Goal: Information Seeking & Learning: Find specific fact

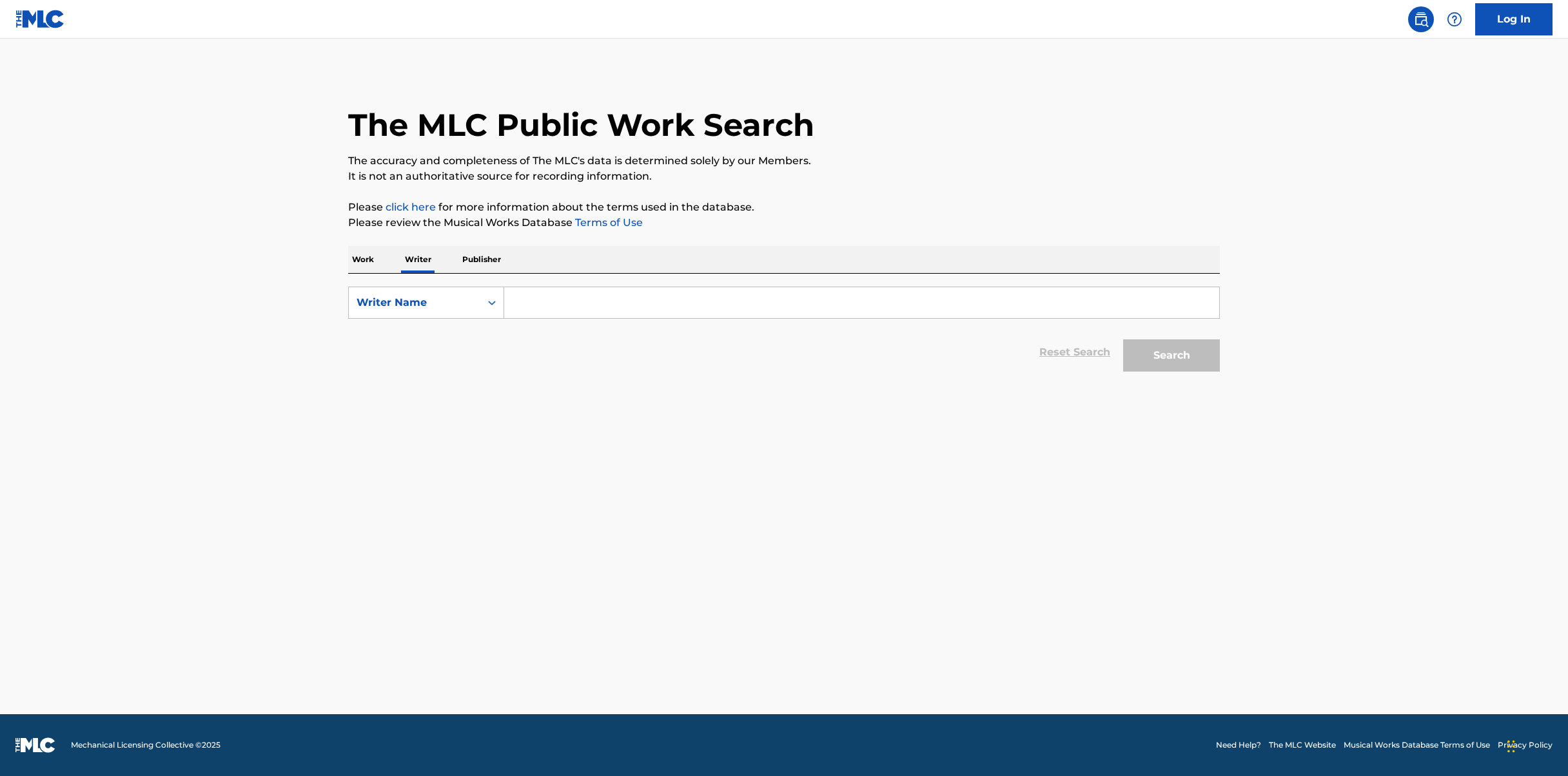
click at [587, 292] on input "Search Form" at bounding box center [861, 303] width 715 height 31
type input "[PERSON_NAME]"
click at [1123, 340] on button "Search" at bounding box center [1171, 356] width 97 height 32
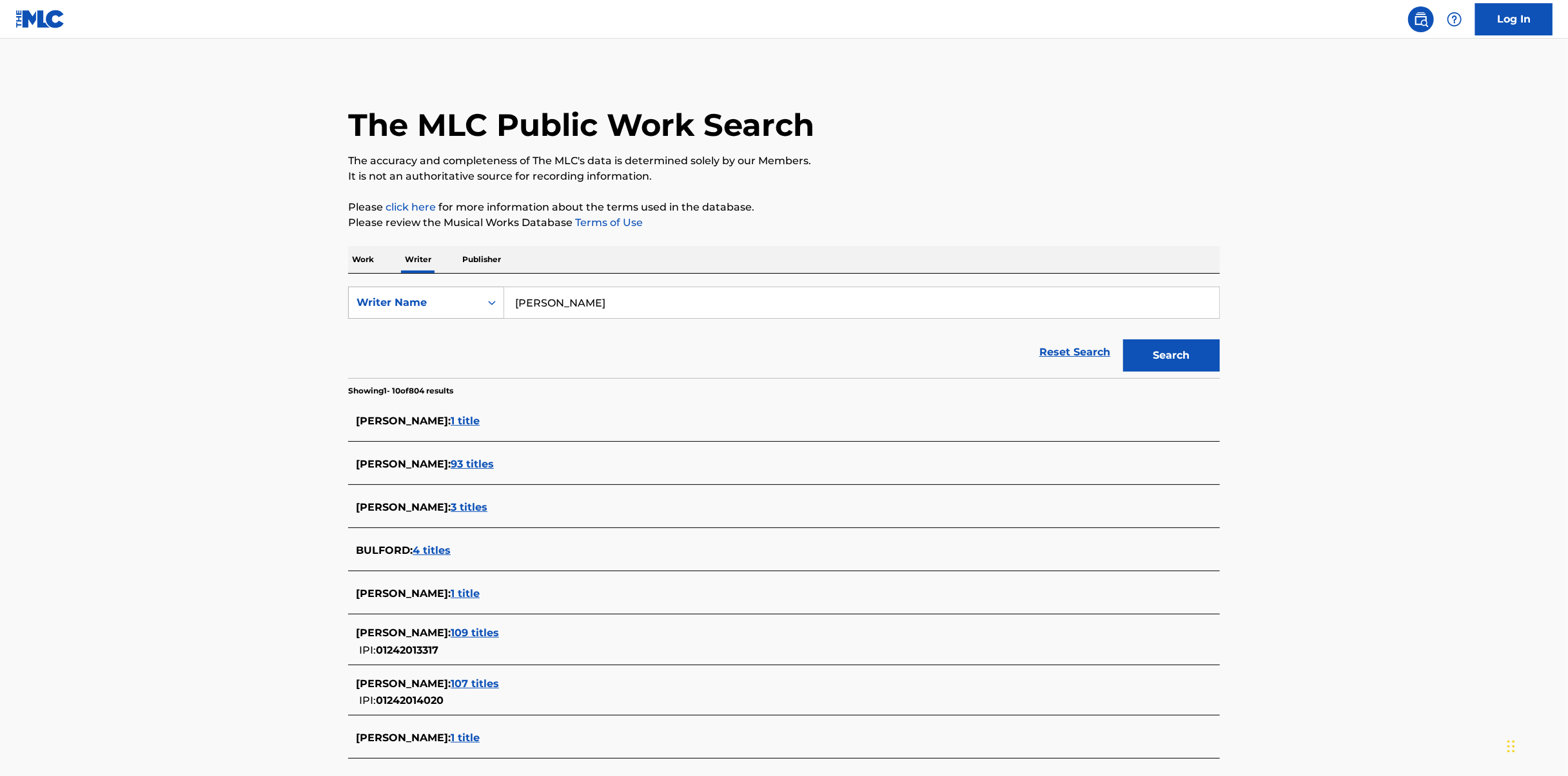
drag, startPoint x: 603, startPoint y: 303, endPoint x: 443, endPoint y: 288, distance: 160.7
click at [443, 288] on div "SearchWithCriteriac25b056a-75da-4287-a182-275eca56acc4 Writer Name [PERSON_NAME]" at bounding box center [784, 303] width 872 height 32
click at [606, 309] on input "[PERSON_NAME]" at bounding box center [861, 303] width 715 height 31
drag, startPoint x: 632, startPoint y: 307, endPoint x: 368, endPoint y: 281, distance: 265.3
click at [368, 281] on div "SearchWithCriteriac25b056a-75da-4287-a182-275eca56acc4 Writer Name [PERSON_NAME…" at bounding box center [784, 326] width 872 height 104
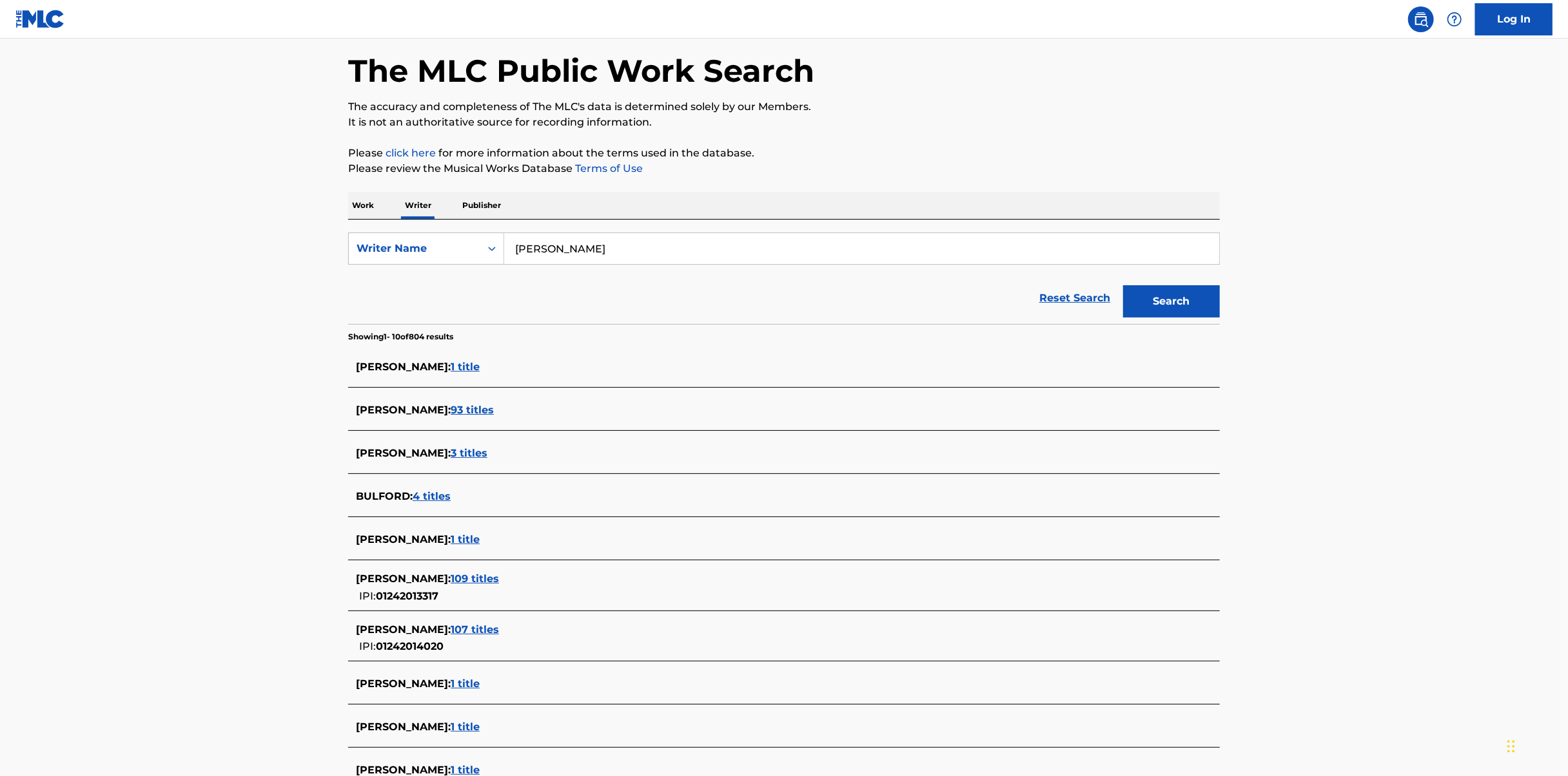
scroll to position [129, 0]
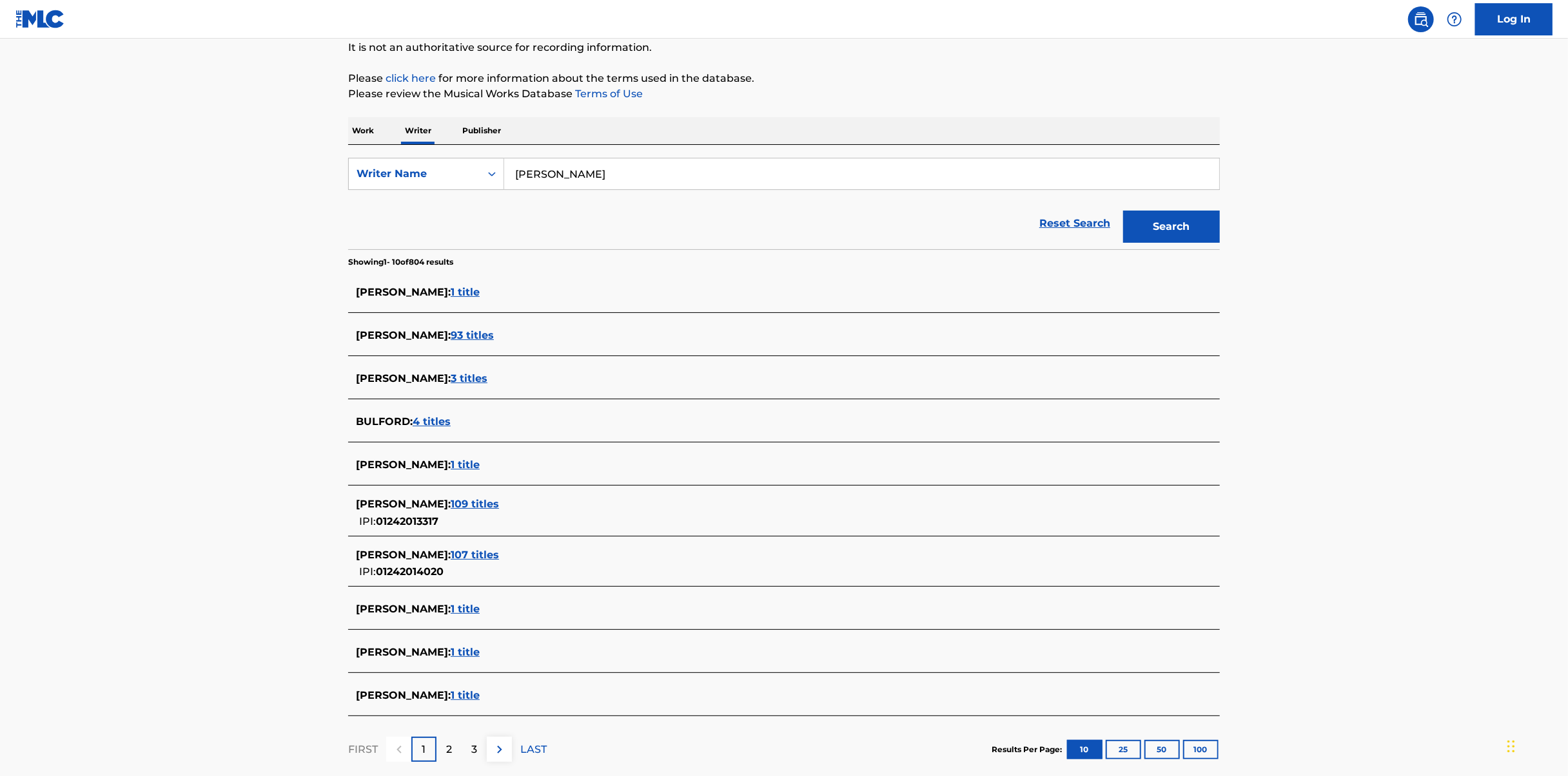
click at [458, 457] on div "[PERSON_NAME] : 1 title" at bounding box center [767, 465] width 823 height 15
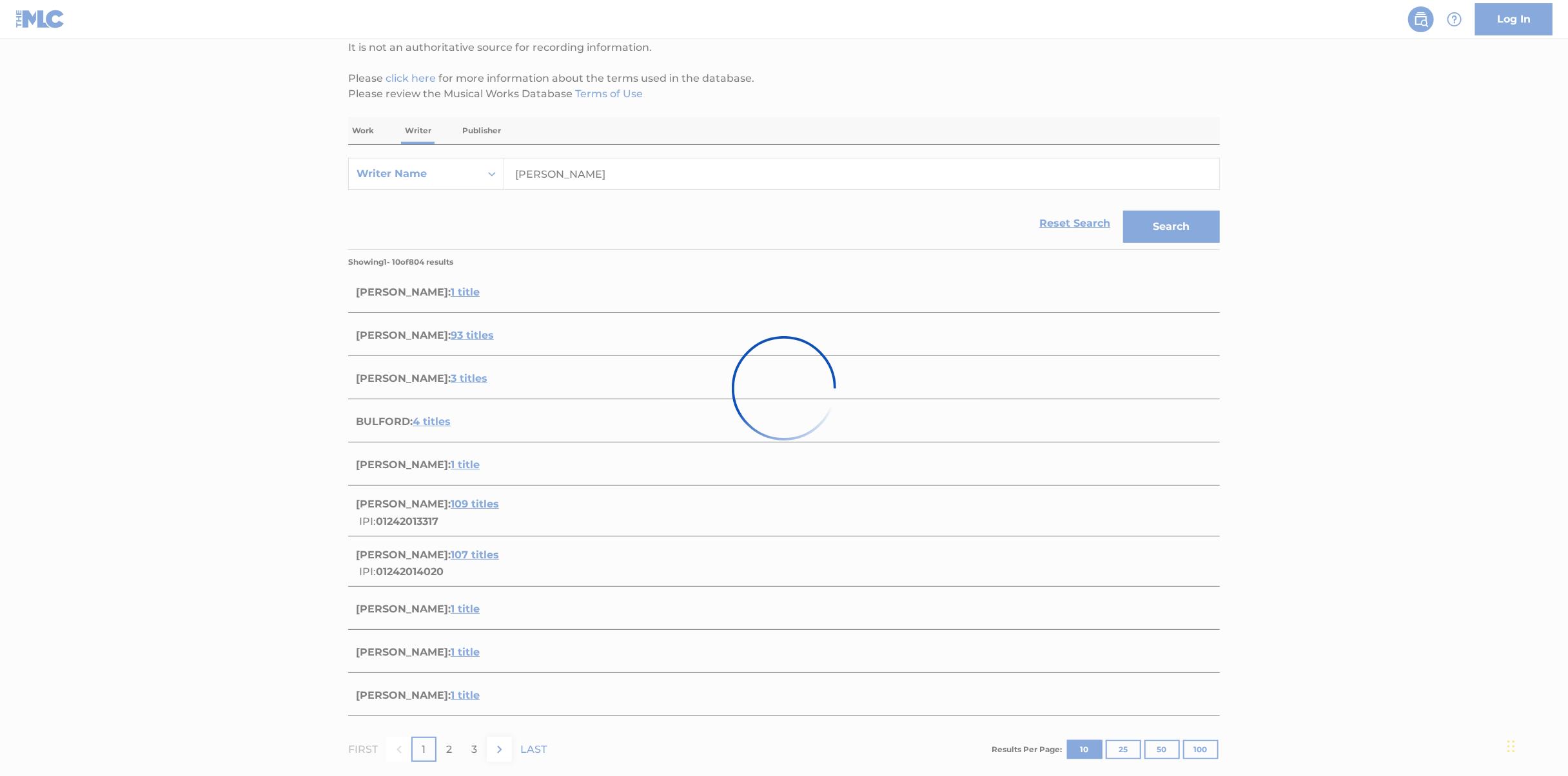
scroll to position [0, 0]
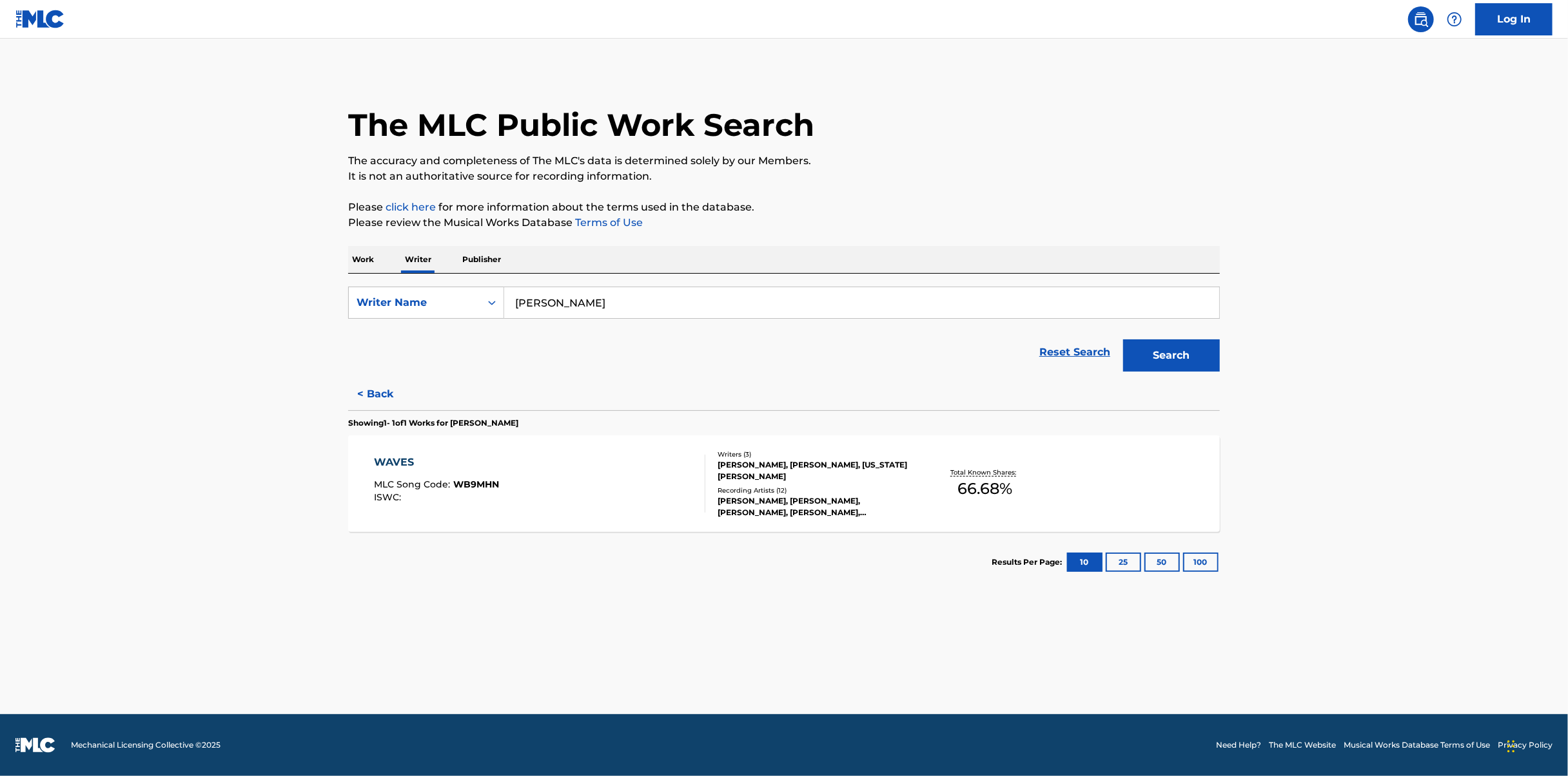
click at [601, 599] on main "The MLC Public Work Search The accuracy and completeness of The MLC's data is d…" at bounding box center [784, 377] width 1568 height 676
click at [644, 500] on div "WAVES MLC Song Code : WB9MHN ISWC :" at bounding box center [541, 484] width 331 height 58
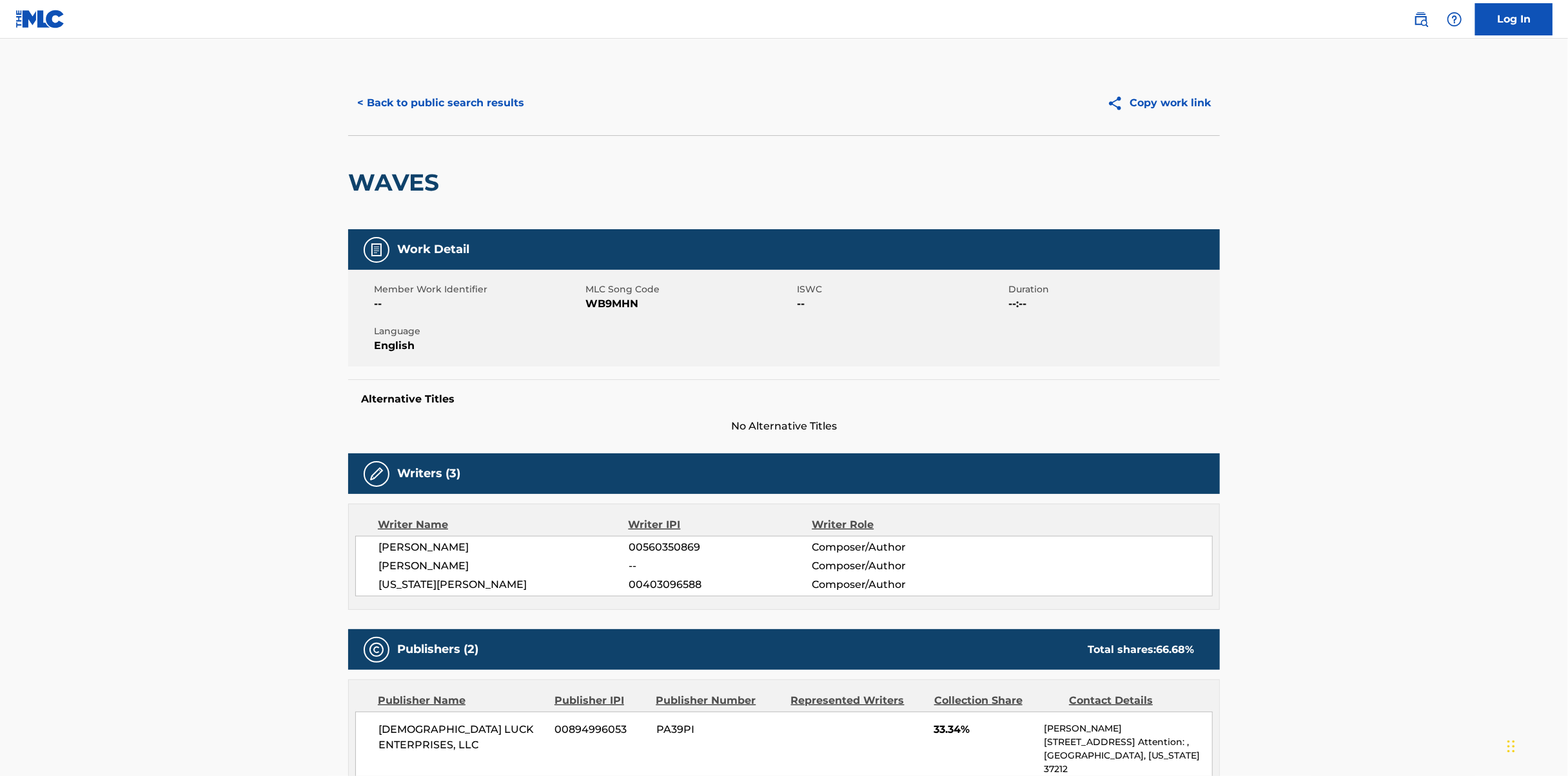
click at [462, 108] on button "< Back to public search results" at bounding box center [440, 103] width 185 height 32
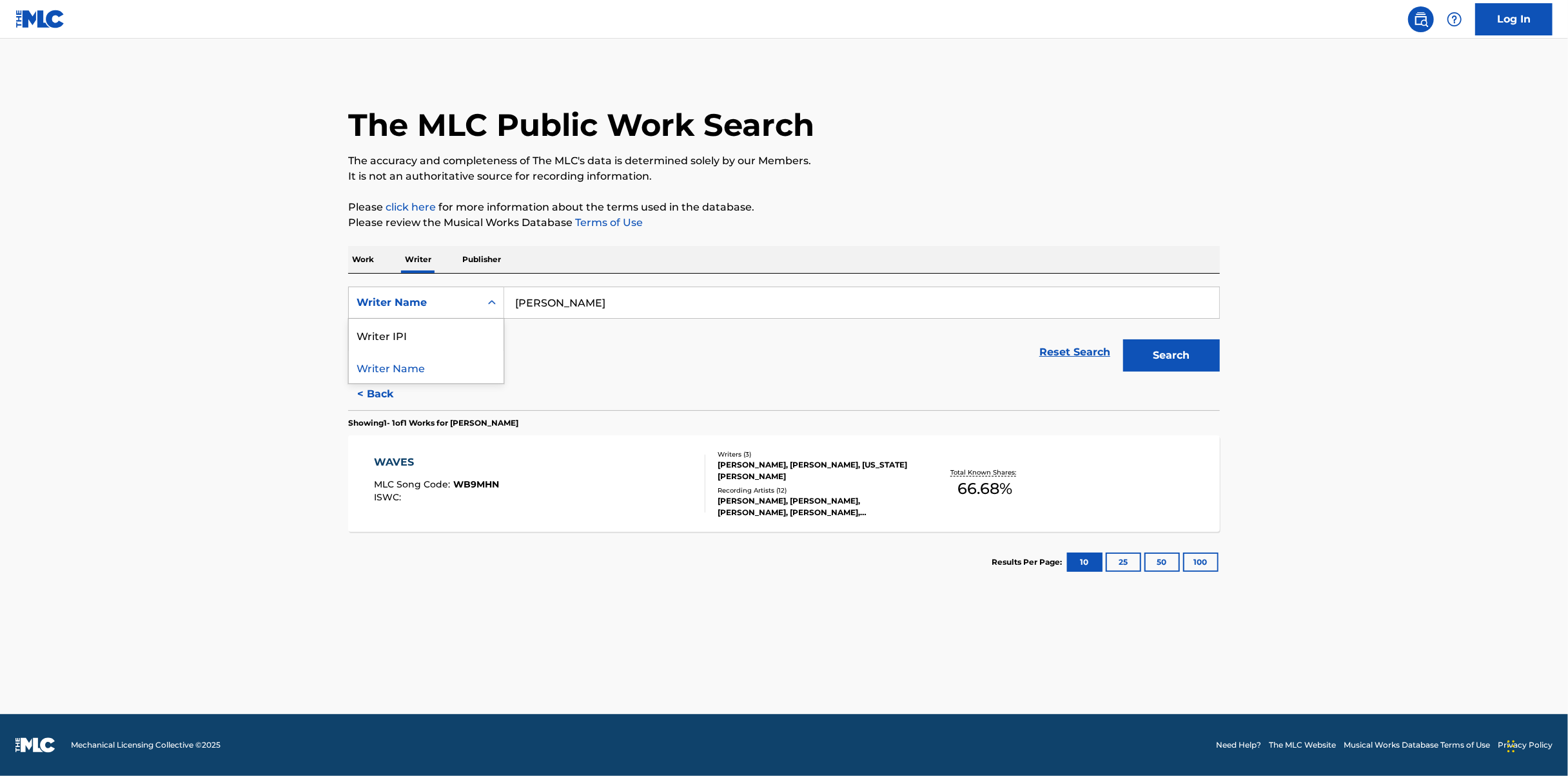
click at [436, 298] on div "Writer Name" at bounding box center [415, 303] width 116 height 15
click at [418, 338] on div "Writer IPI" at bounding box center [425, 335] width 154 height 32
click at [605, 314] on input "Search Form" at bounding box center [861, 303] width 715 height 31
paste input "1077500077"
type input "1077500077"
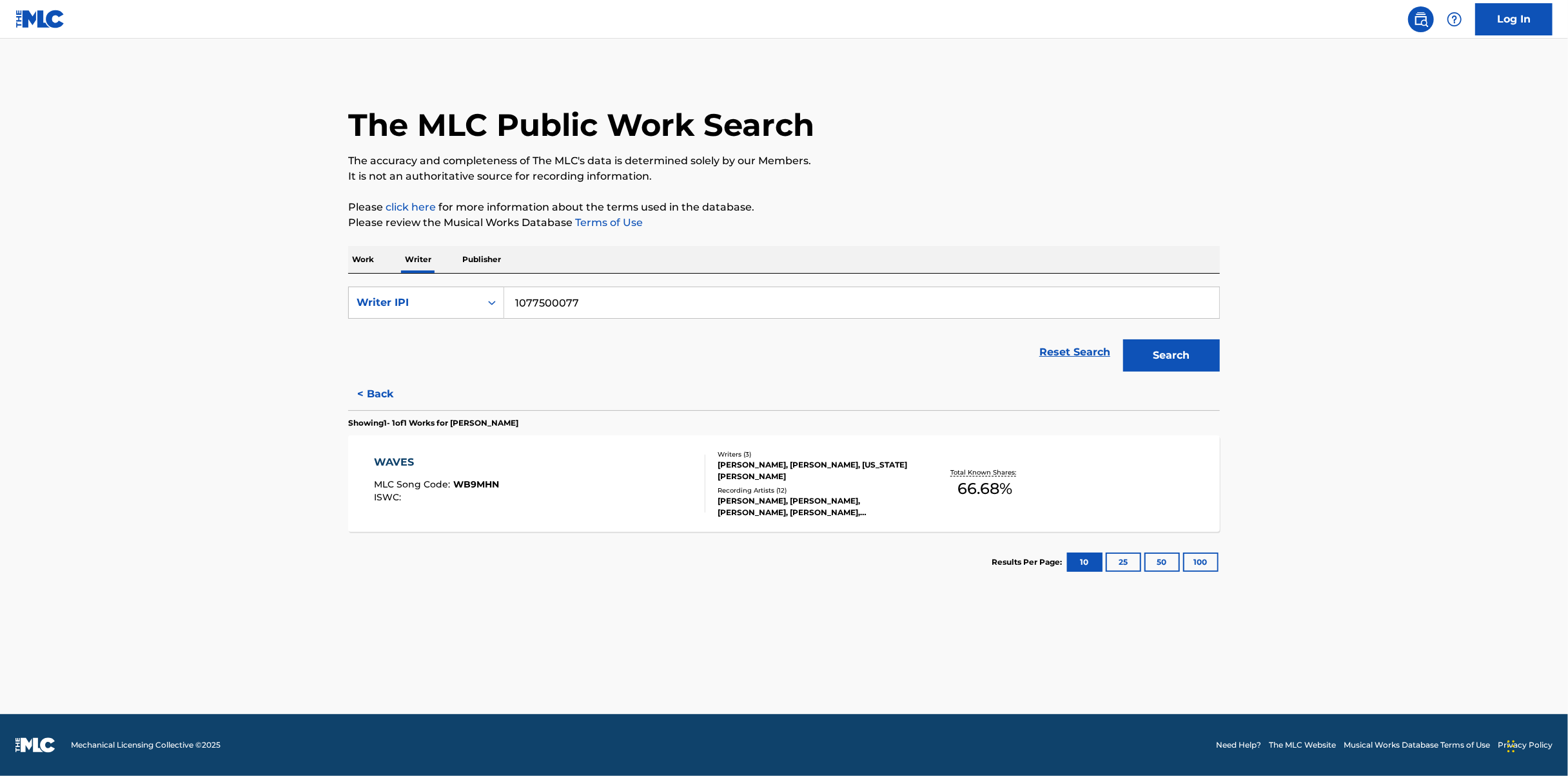
click at [1212, 364] on button "Search" at bounding box center [1171, 356] width 97 height 32
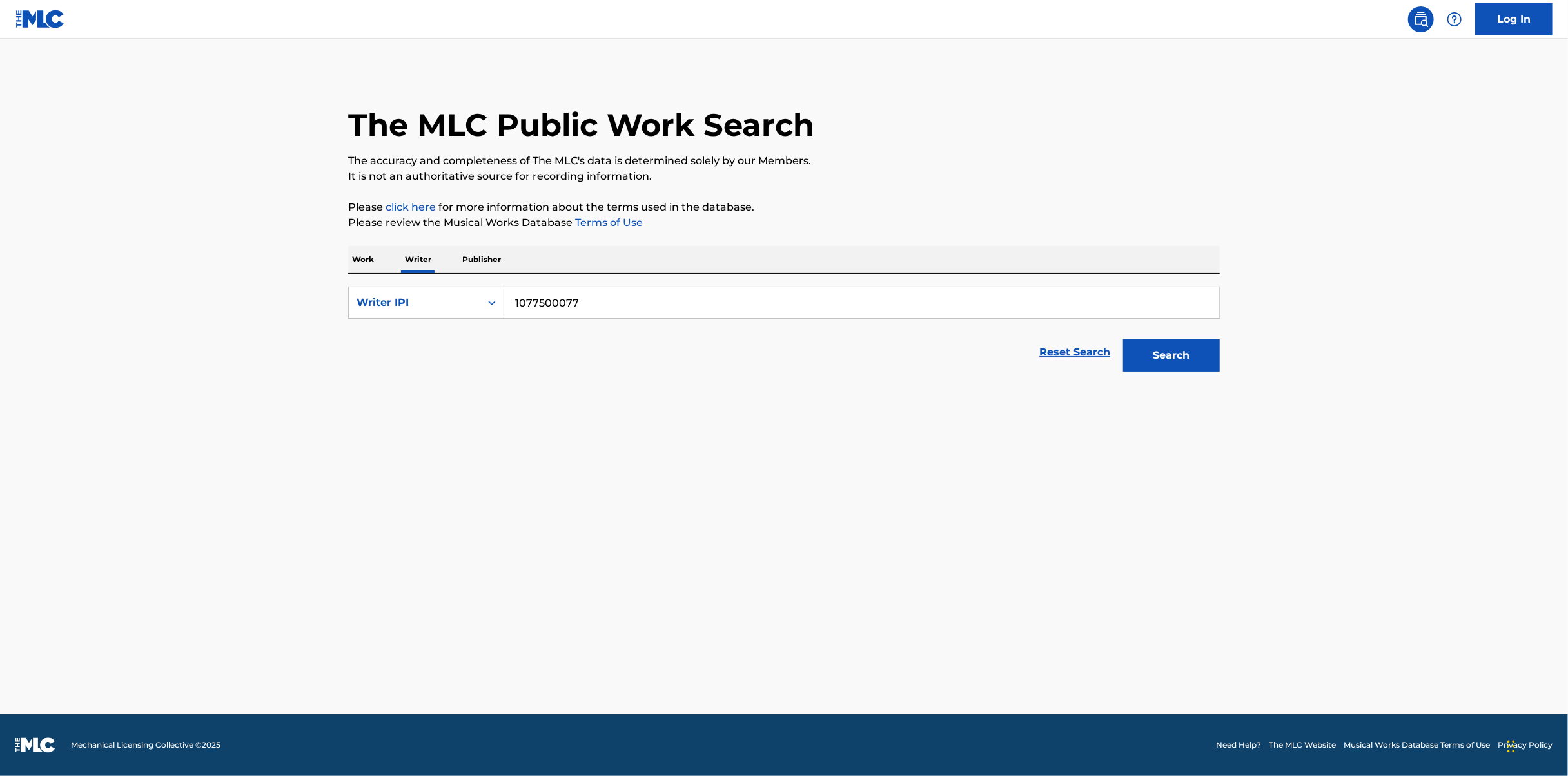
click at [579, 313] on input "1077500077" at bounding box center [861, 303] width 715 height 31
click at [508, 303] on input "1077500077" at bounding box center [861, 303] width 715 height 31
click at [764, 298] on input "1077500077" at bounding box center [861, 303] width 715 height 31
click at [1150, 354] on button "Search" at bounding box center [1171, 356] width 97 height 32
click at [634, 408] on main "The MLC Public Work Search The accuracy and completeness of The MLC's data is d…" at bounding box center [784, 377] width 1568 height 676
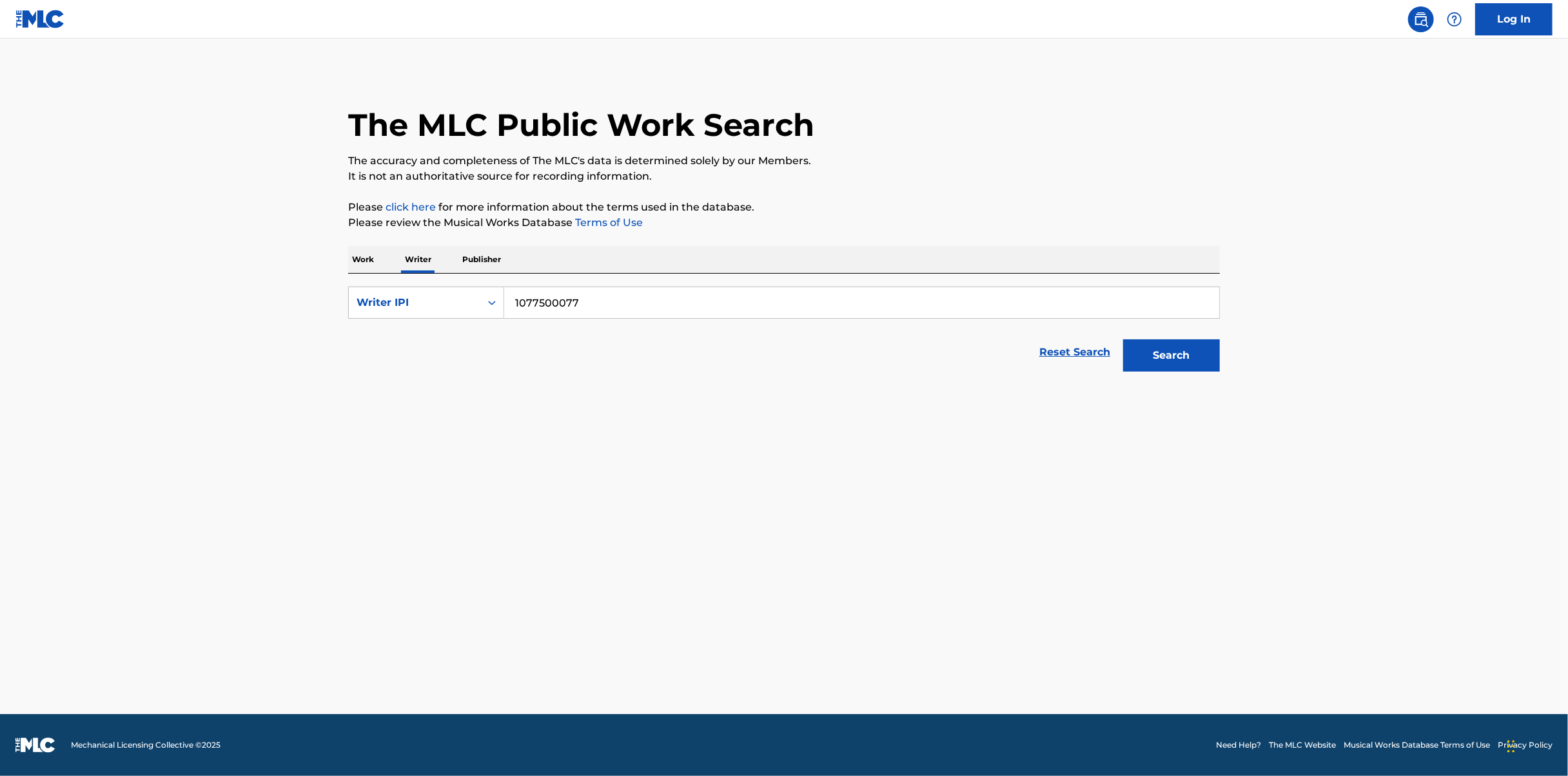
click at [662, 393] on main "The MLC Public Work Search The accuracy and completeness of The MLC's data is d…" at bounding box center [784, 377] width 1568 height 676
click at [568, 299] on input "1077500077" at bounding box center [861, 303] width 715 height 31
click at [625, 306] on input "1077500077" at bounding box center [861, 303] width 715 height 31
click at [508, 301] on input "1077500077" at bounding box center [861, 303] width 715 height 31
click at [528, 384] on main "The MLC Public Work Search The accuracy and completeness of The MLC's data is d…" at bounding box center [784, 377] width 1568 height 676
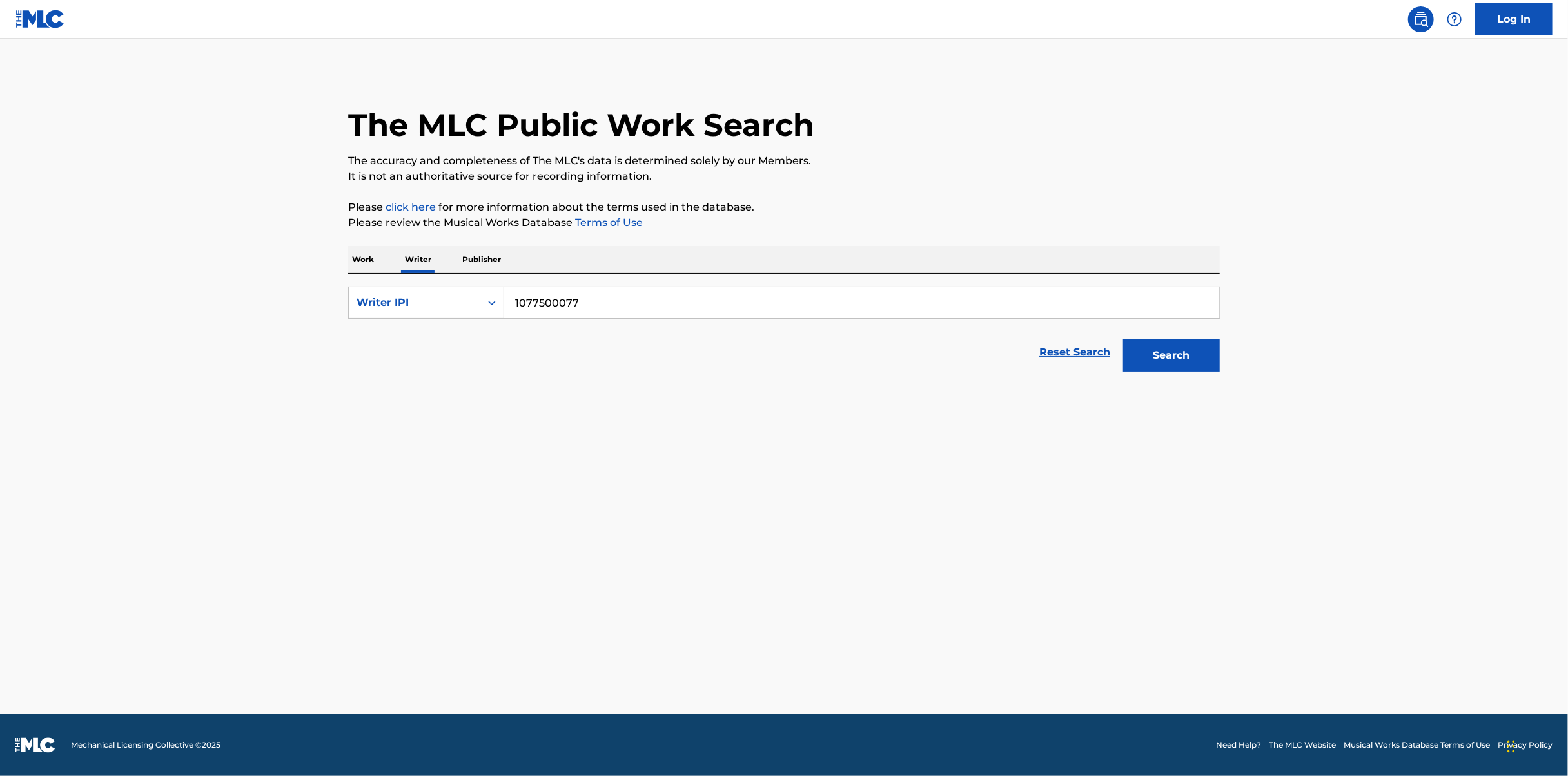
click at [379, 252] on div "Work Writer Publisher" at bounding box center [784, 259] width 872 height 27
click at [359, 257] on p "Work" at bounding box center [363, 259] width 29 height 27
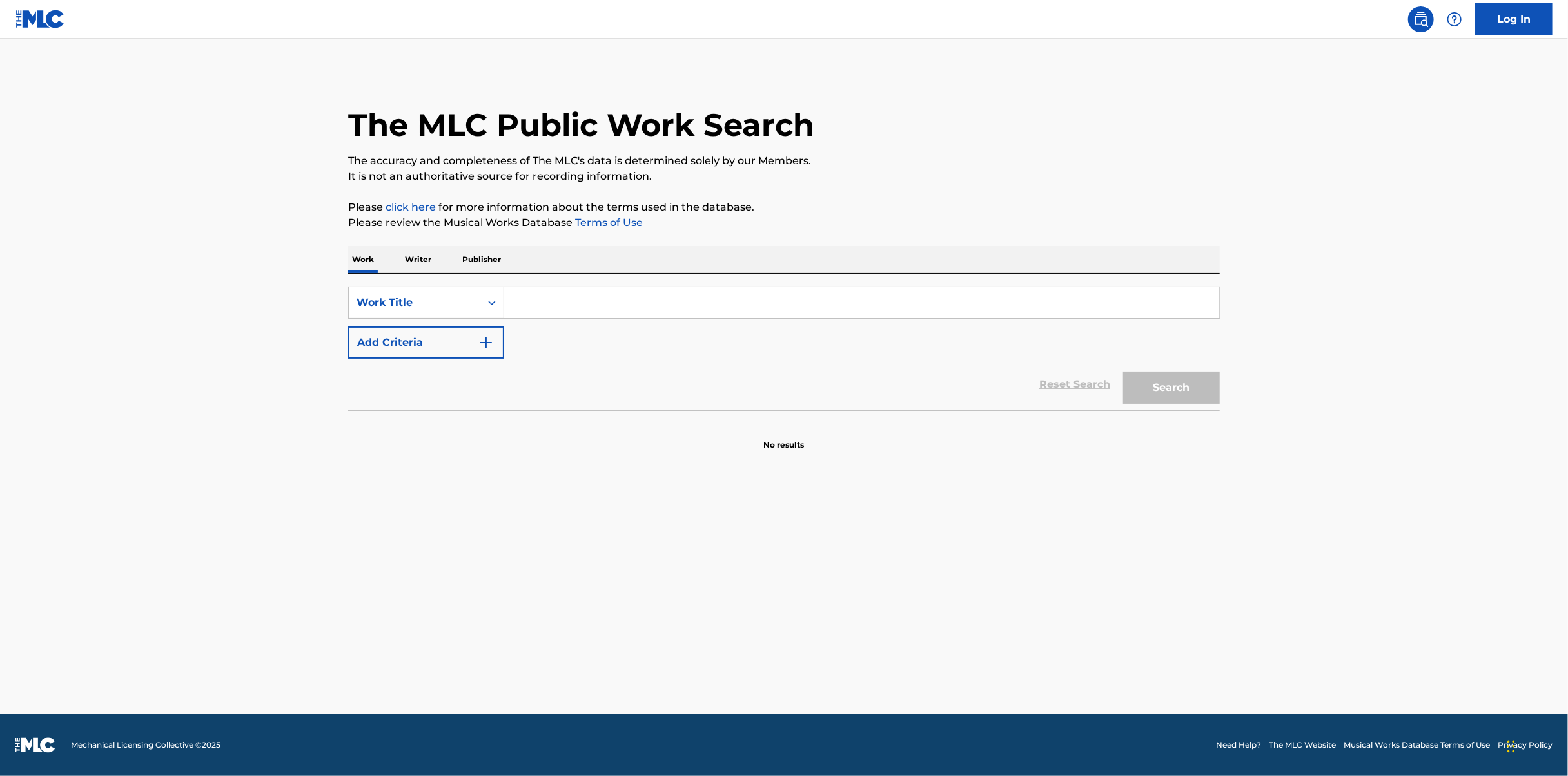
click at [423, 332] on button "Add Criteria" at bounding box center [426, 343] width 156 height 32
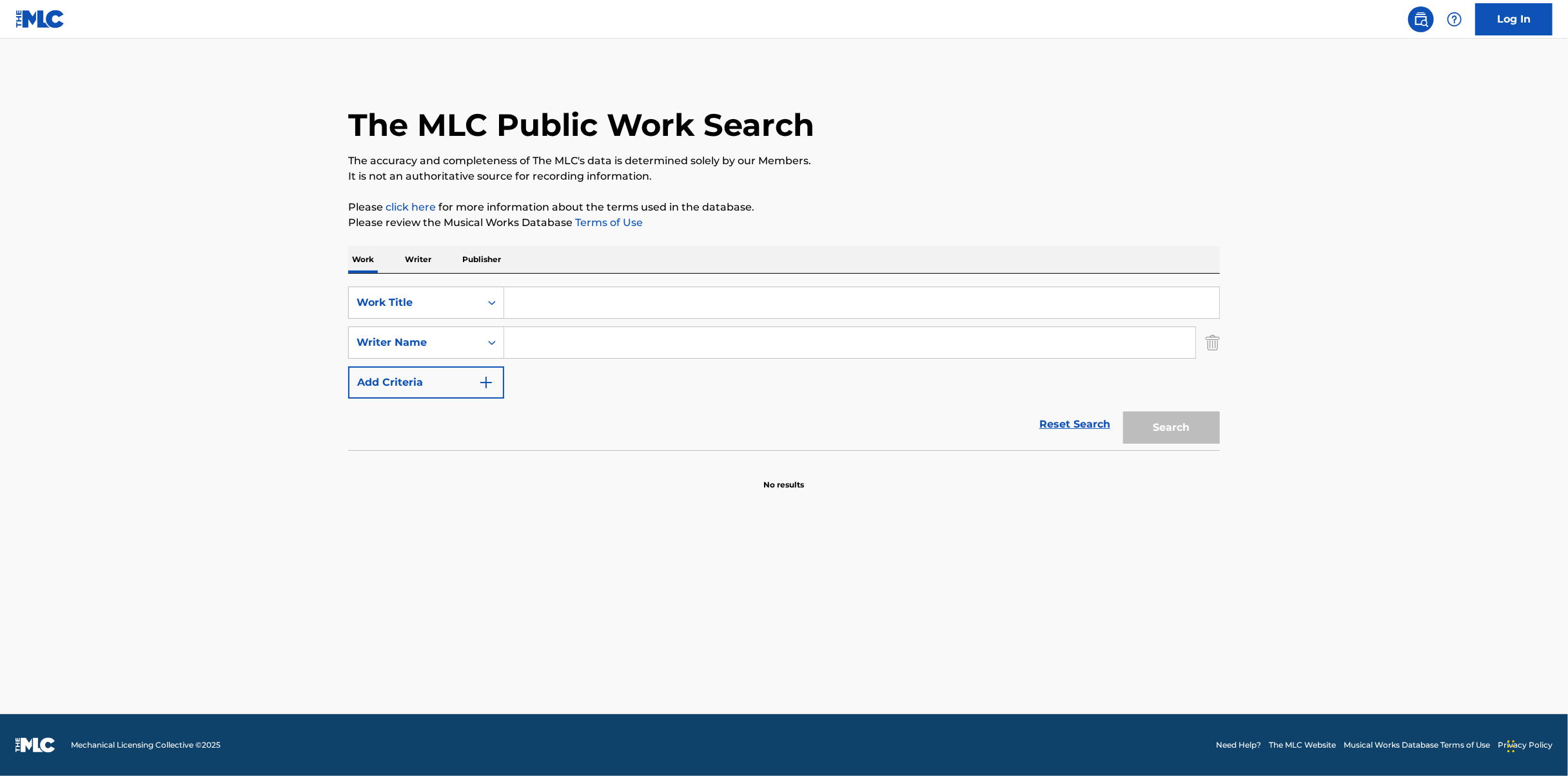
click at [601, 310] on input "Search Form" at bounding box center [861, 303] width 715 height 31
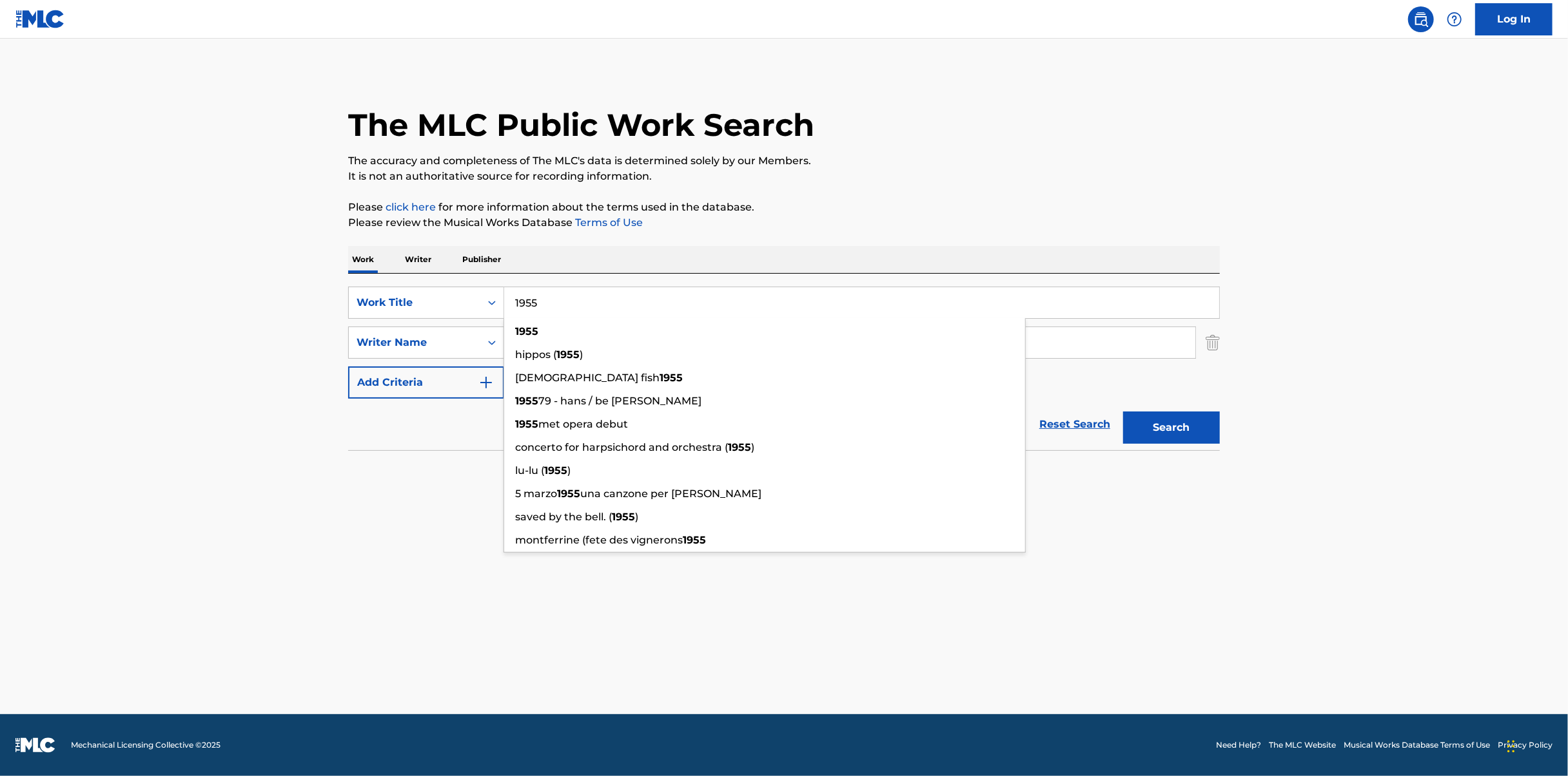
type input "1955"
click at [627, 247] on div "Work Writer Publisher" at bounding box center [784, 259] width 872 height 27
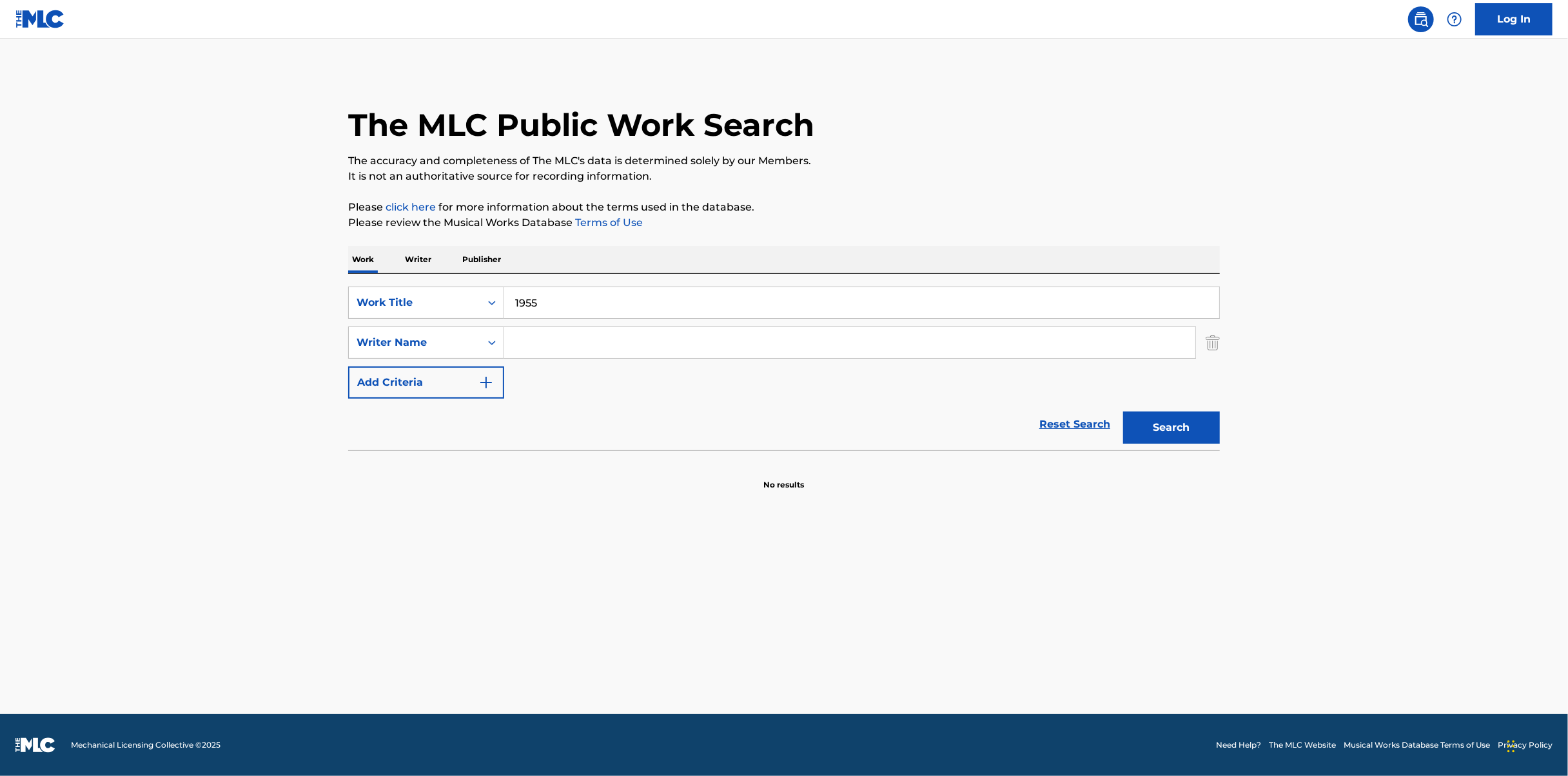
click at [586, 350] on input "Search Form" at bounding box center [849, 343] width 691 height 31
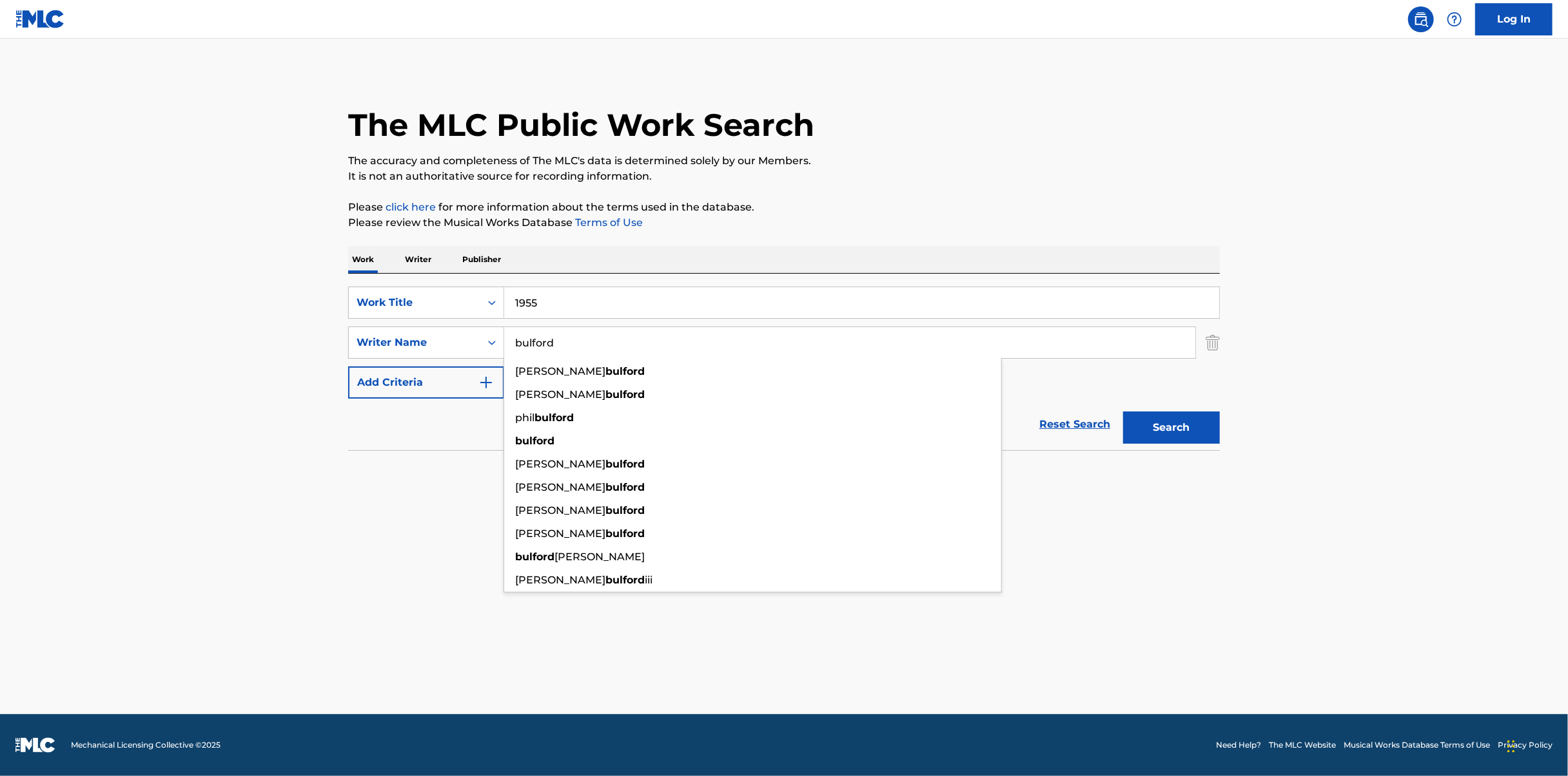
type input "bulford"
click at [1123, 412] on button "Search" at bounding box center [1171, 428] width 97 height 32
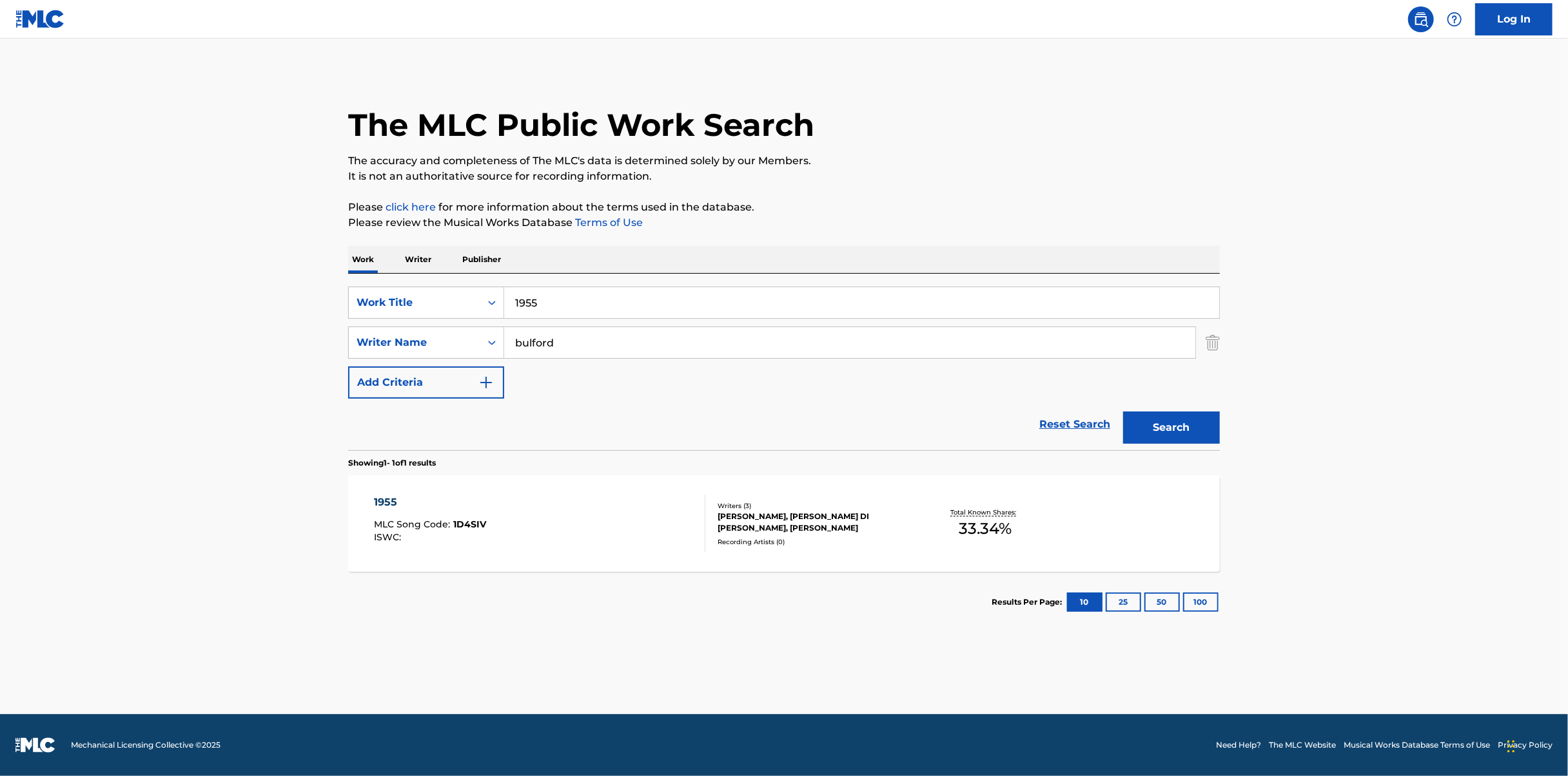
click at [609, 510] on div "1955 MLC Song Code : 1D4SIV ISWC :" at bounding box center [541, 523] width 331 height 58
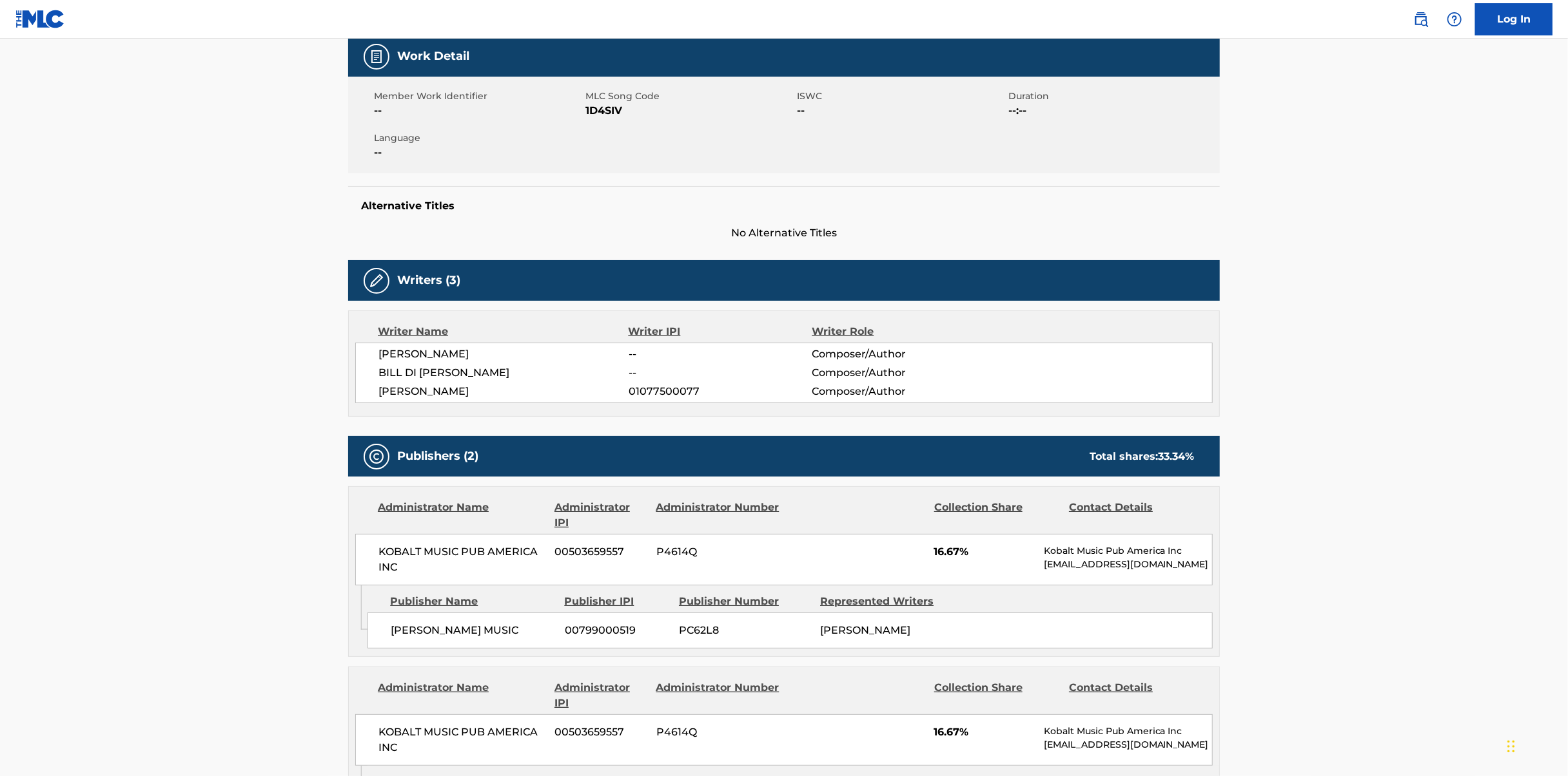
scroll to position [387, 0]
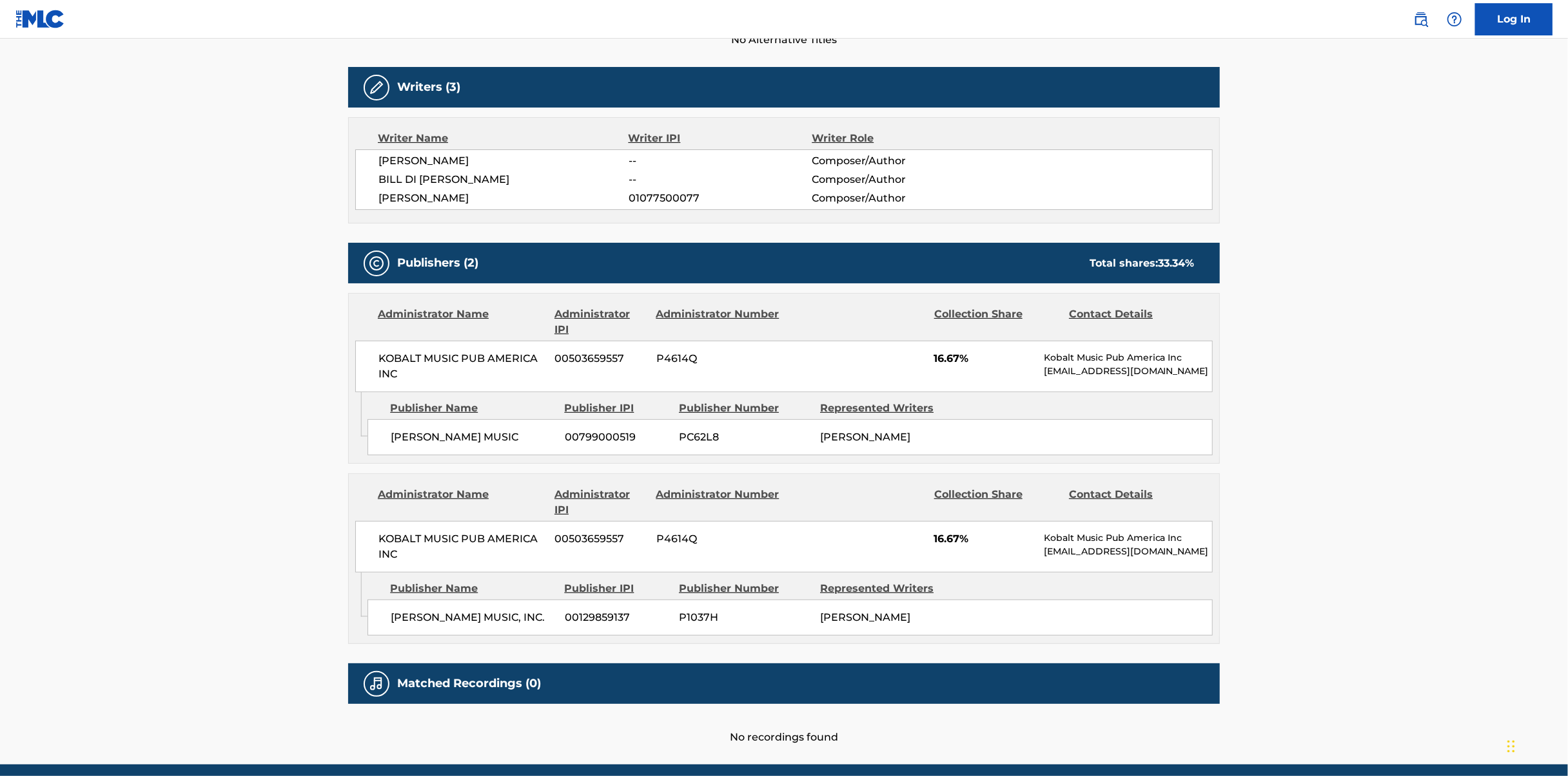
click at [475, 437] on span "[PERSON_NAME] MUSIC" at bounding box center [473, 437] width 165 height 15
click at [912, 444] on div "[PERSON_NAME] MUSIC 00799000519 PC62L8 [PERSON_NAME]" at bounding box center [790, 437] width 846 height 36
click at [658, 463] on div "Publishers (2) Total shares: 33.34 % Administrator Name Administrator IPI Admin…" at bounding box center [784, 444] width 872 height 401
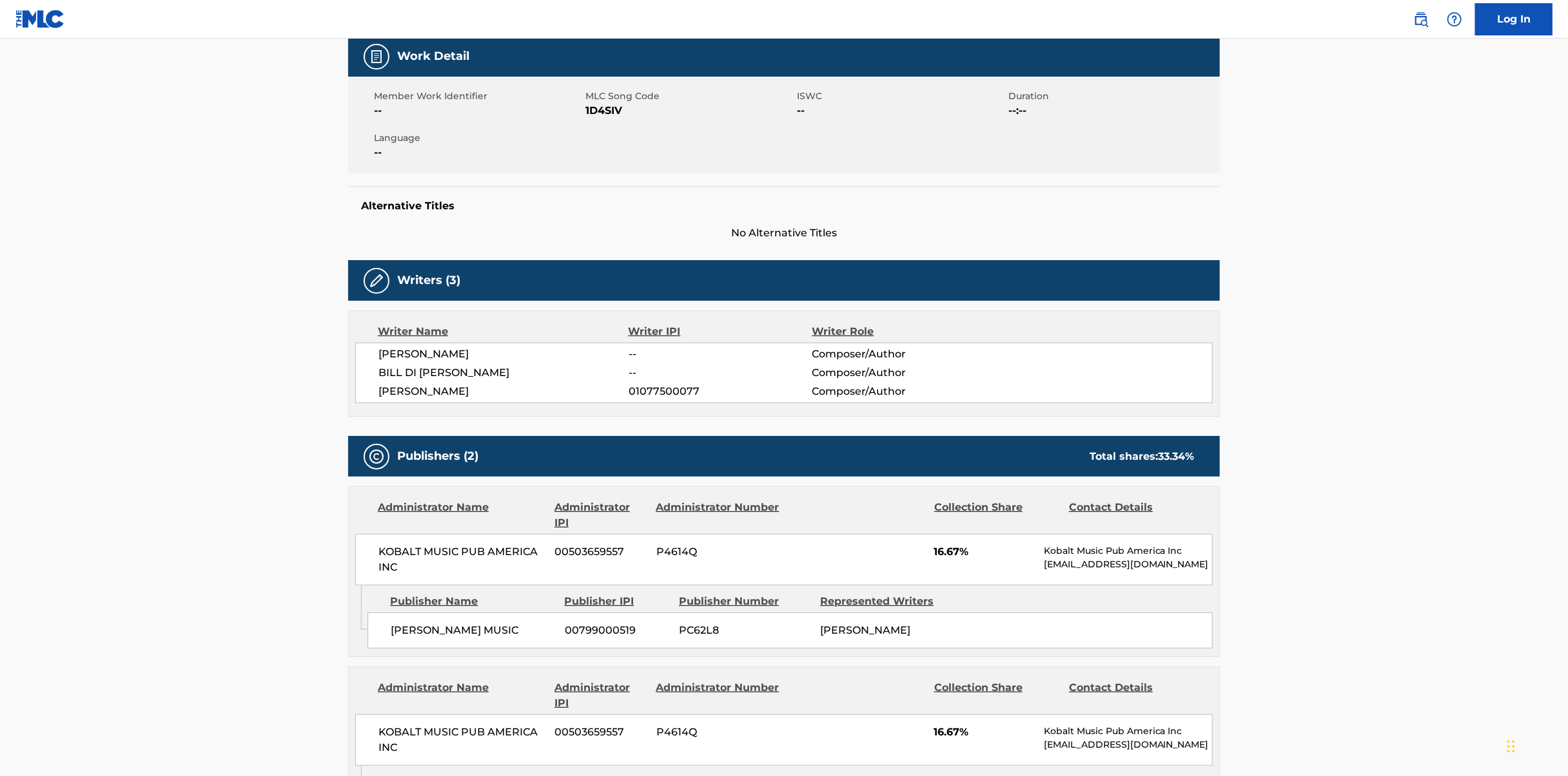
scroll to position [0, 0]
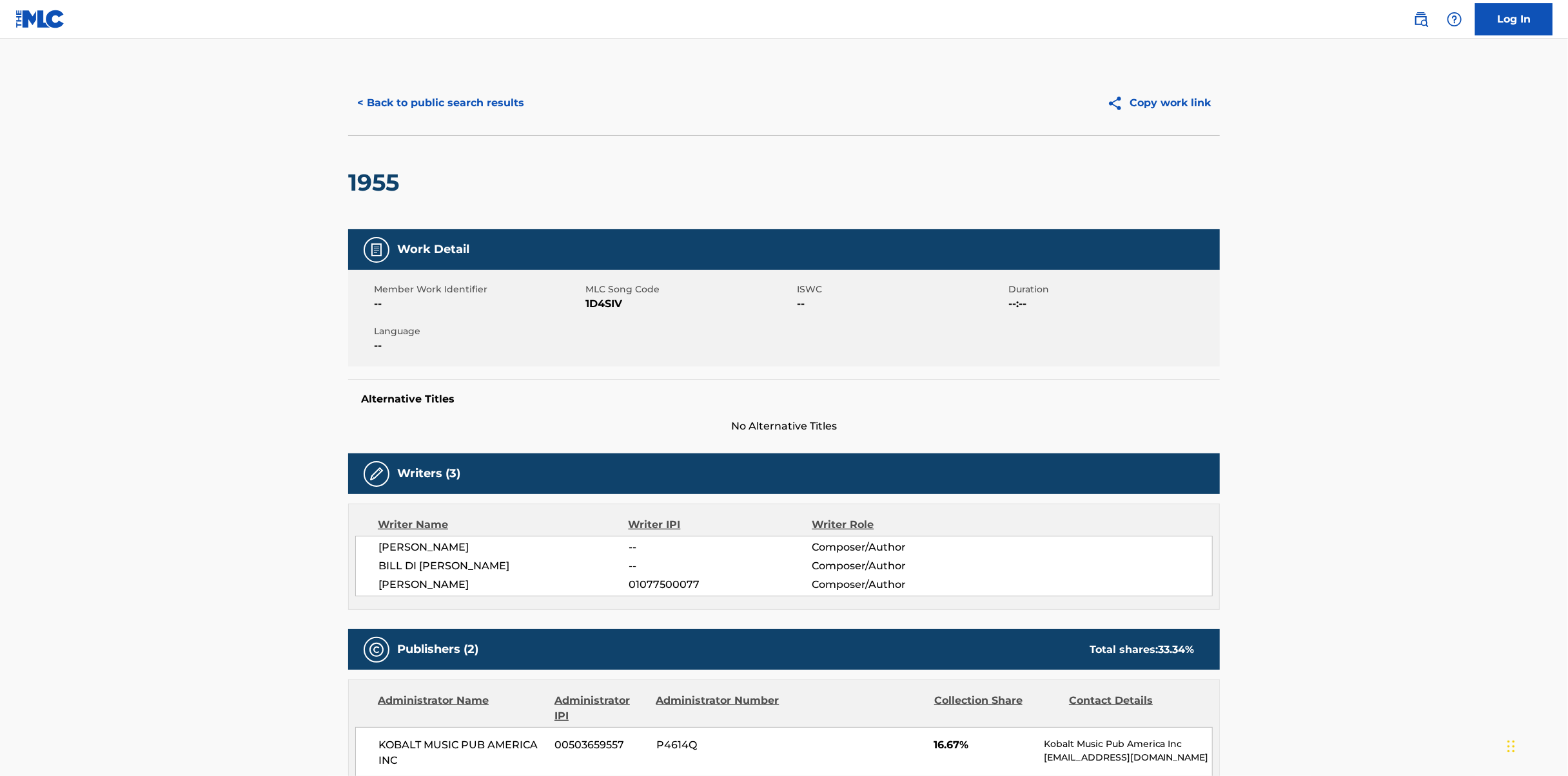
click at [609, 302] on span "1D4SIV" at bounding box center [689, 304] width 208 height 15
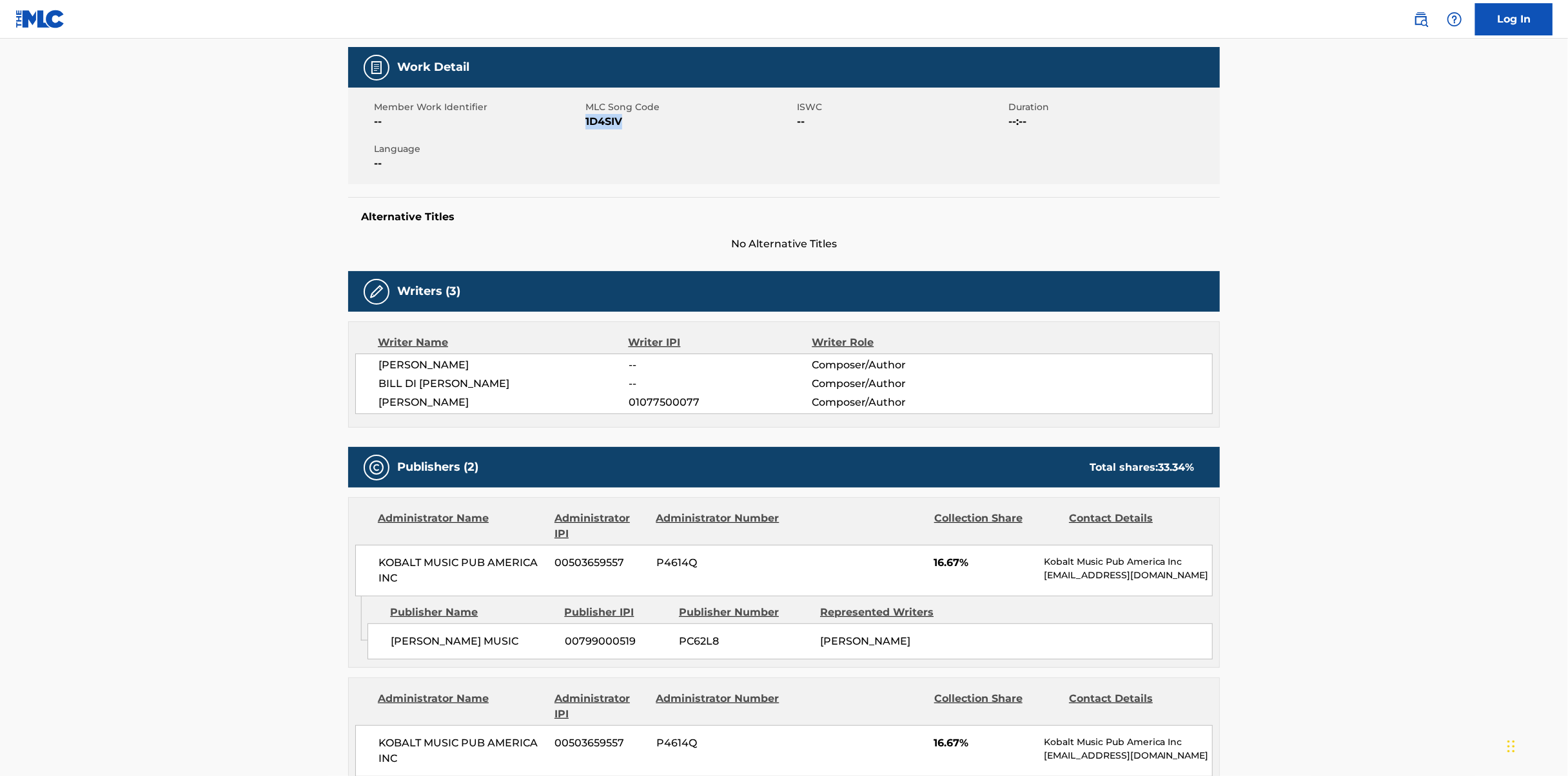
scroll to position [193, 0]
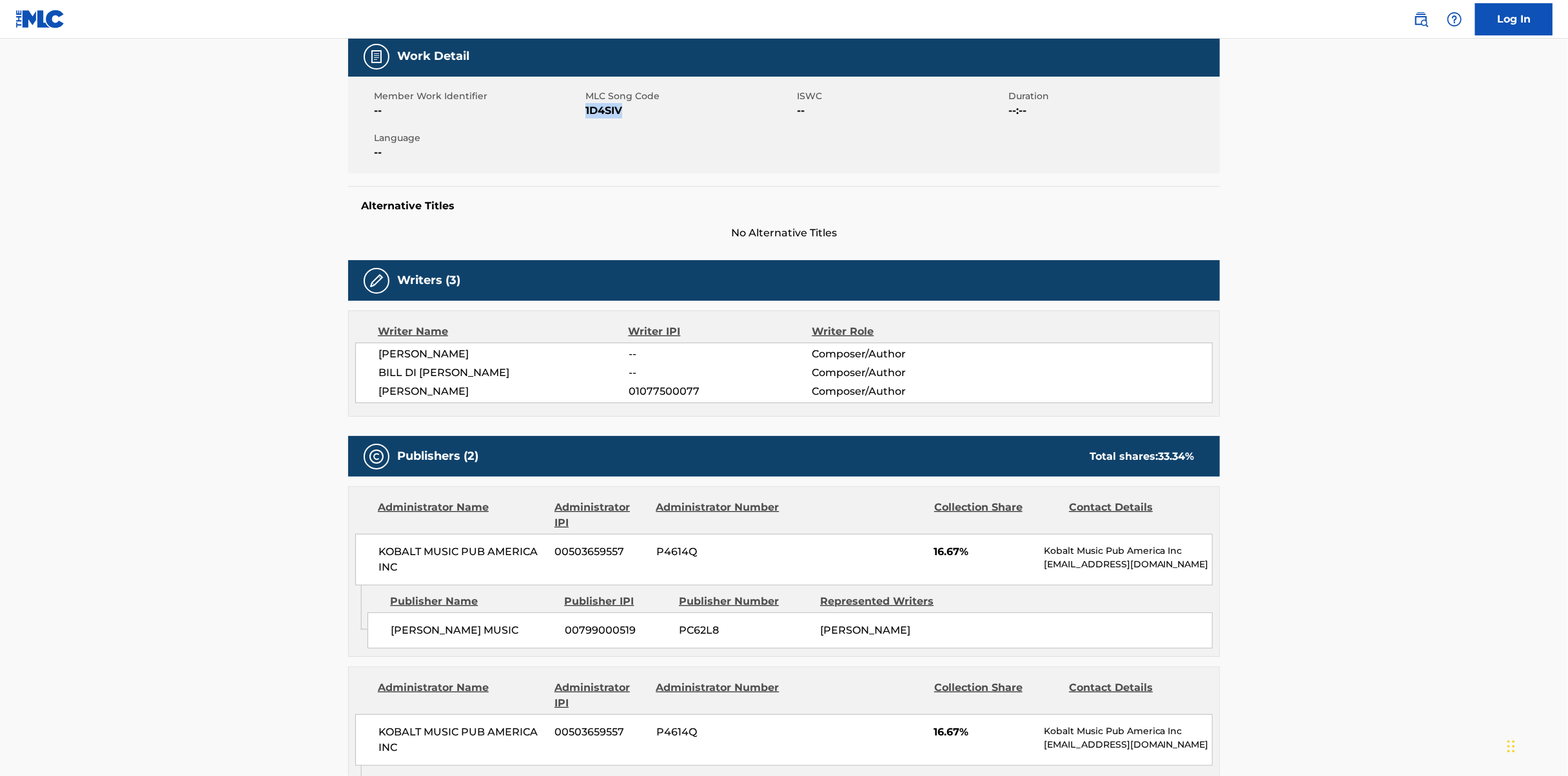
copy span "1D4SIV"
click at [933, 640] on div "[PERSON_NAME] MUSIC 00799000519 PC62L8 [PERSON_NAME]" at bounding box center [790, 631] width 846 height 36
click at [609, 624] on span "00799000519" at bounding box center [616, 630] width 104 height 15
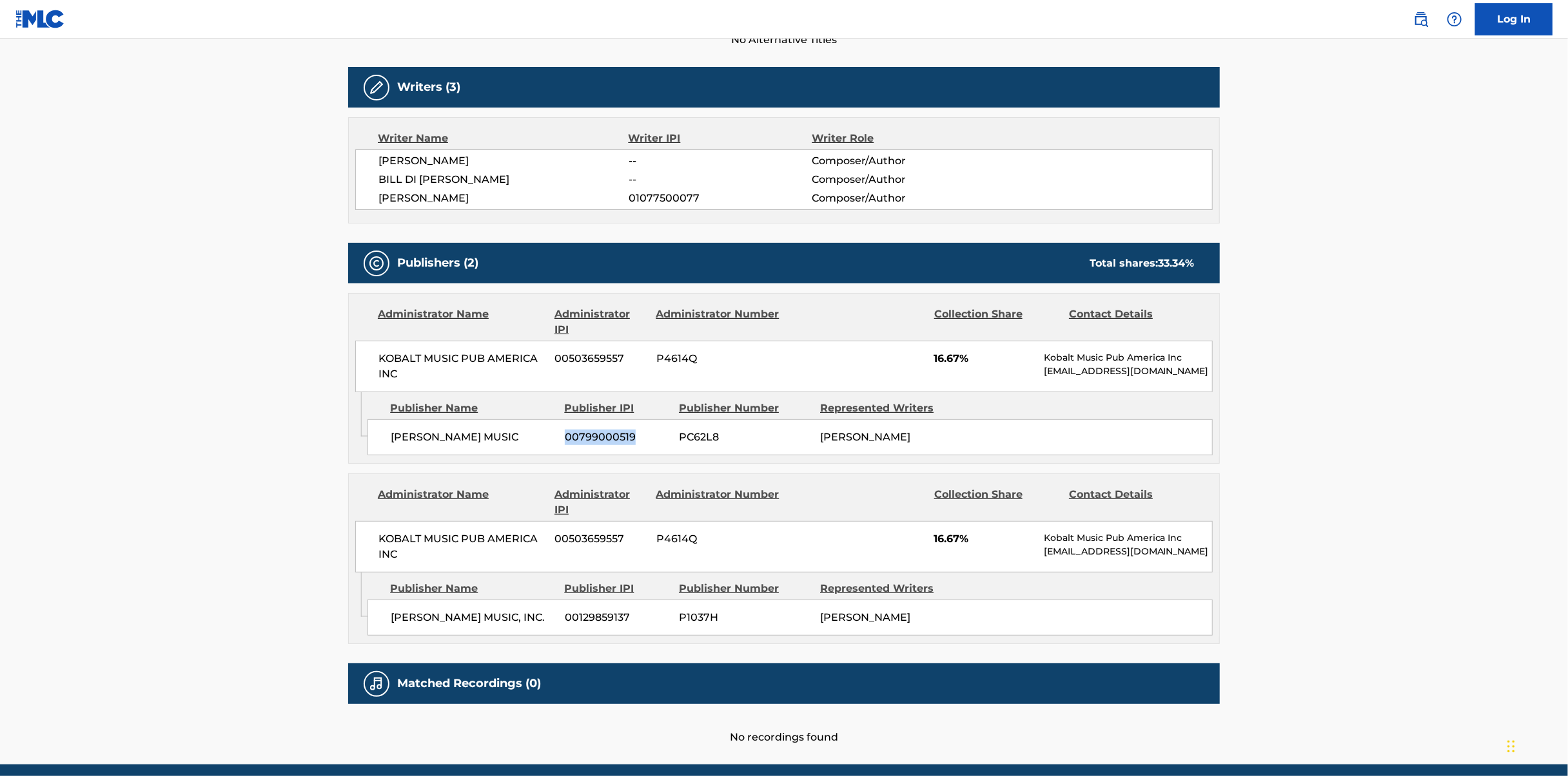
click at [936, 510] on div "Collection Share" at bounding box center [997, 503] width 125 height 31
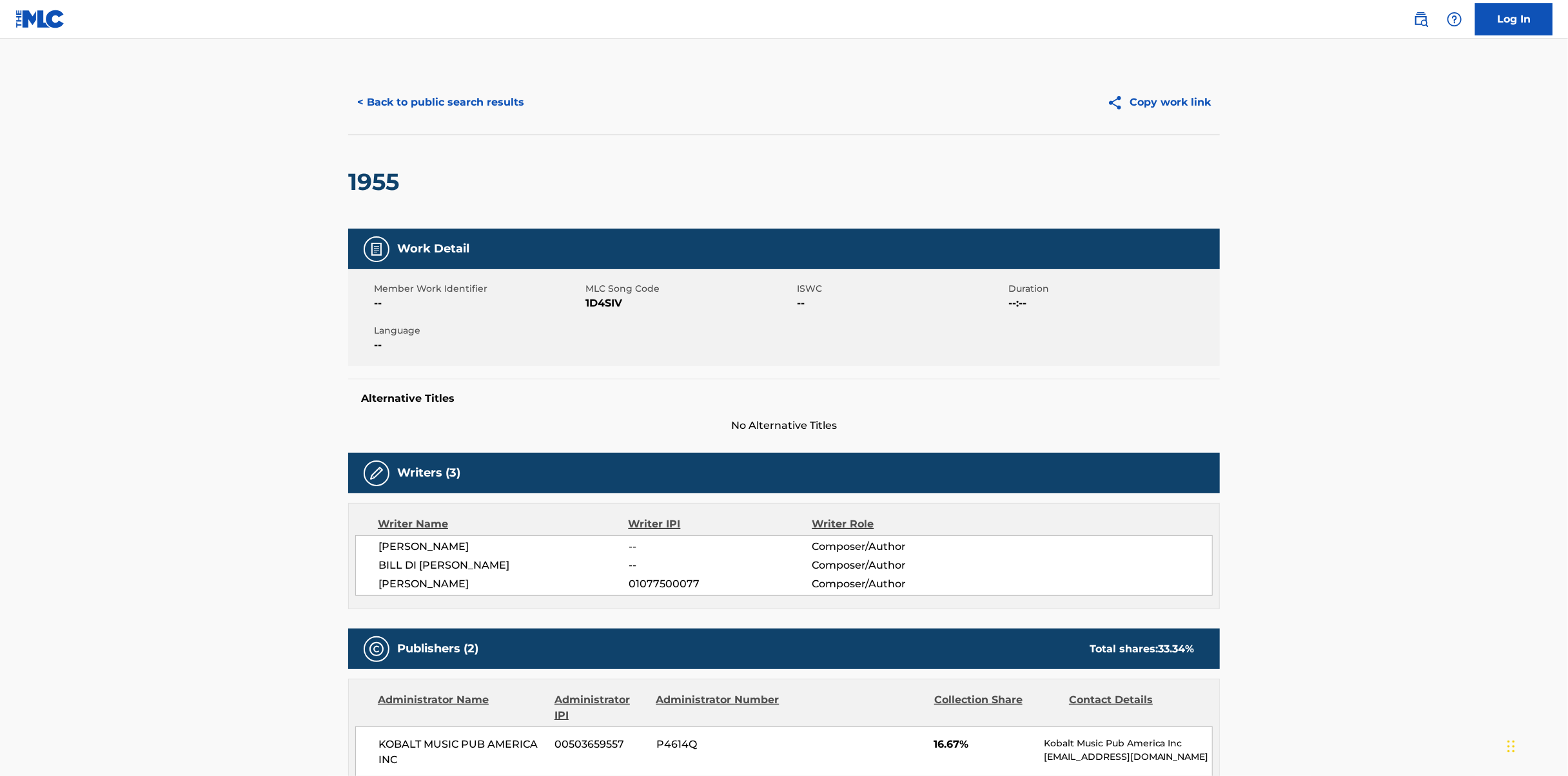
scroll to position [0, 0]
click at [498, 97] on button "< Back to public search results" at bounding box center [440, 103] width 185 height 32
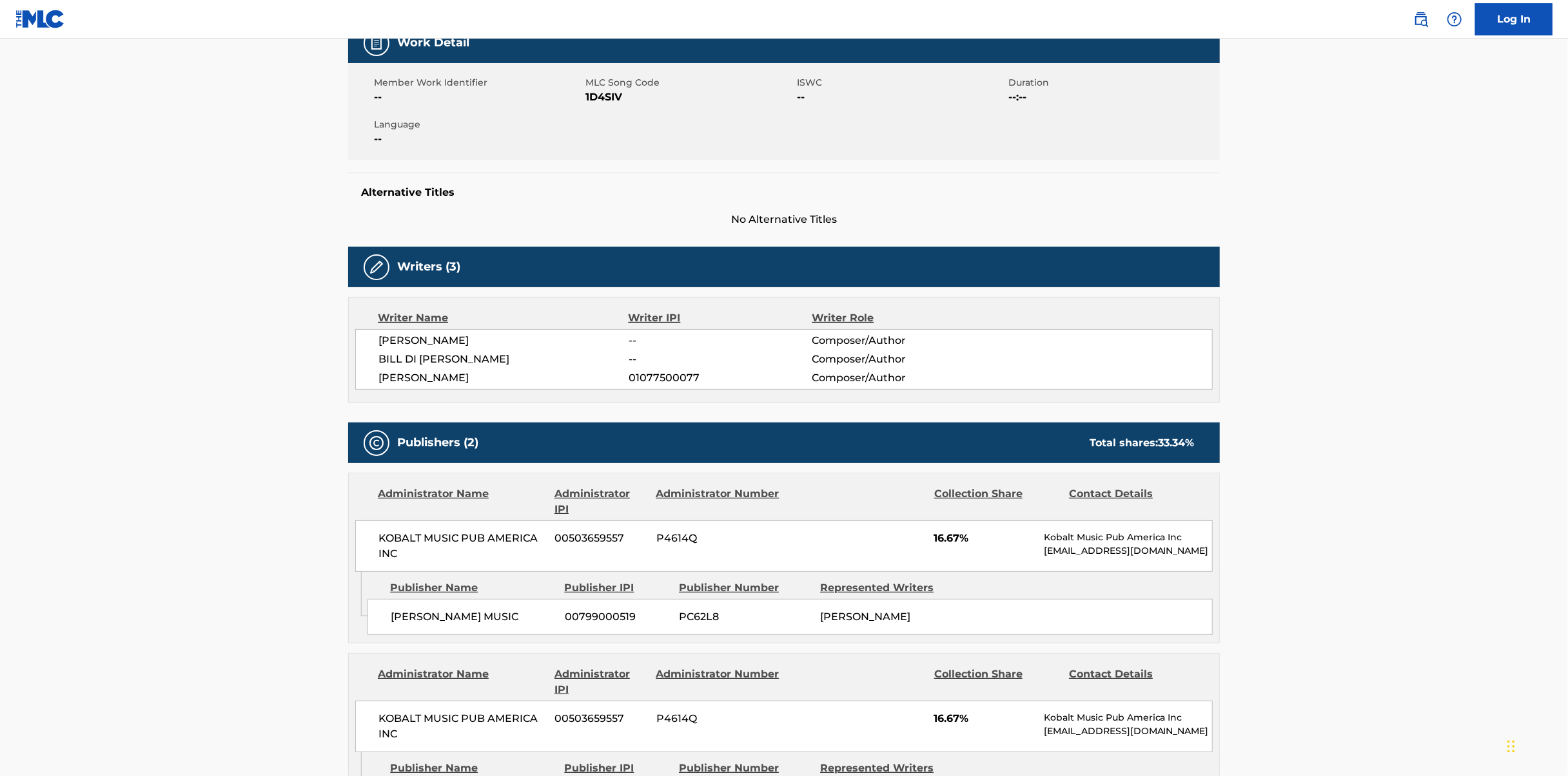
scroll to position [445, 0]
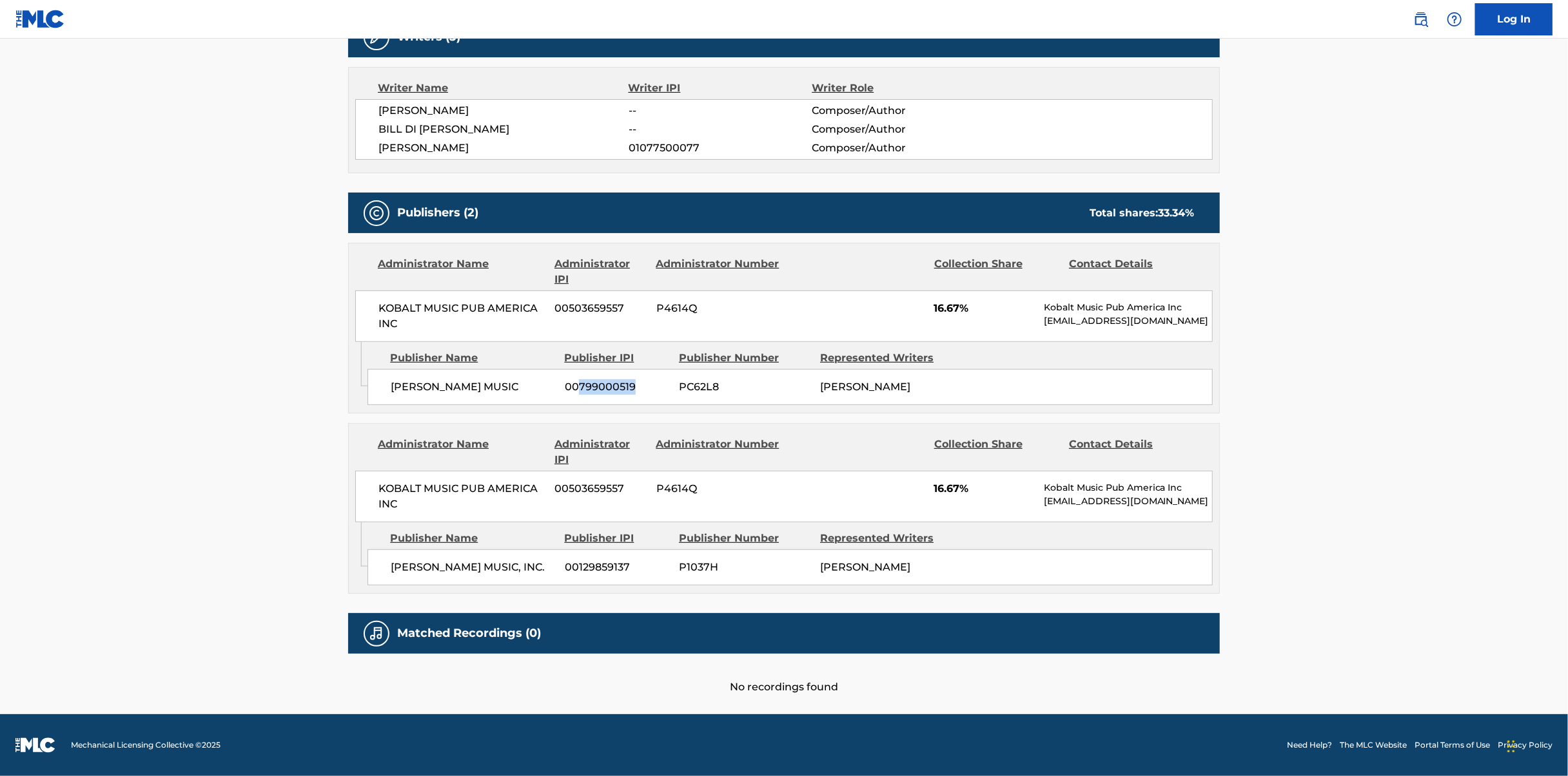
drag, startPoint x: 635, startPoint y: 378, endPoint x: 580, endPoint y: 373, distance: 55.2
click at [580, 379] on span "00799000519" at bounding box center [616, 387] width 104 height 15
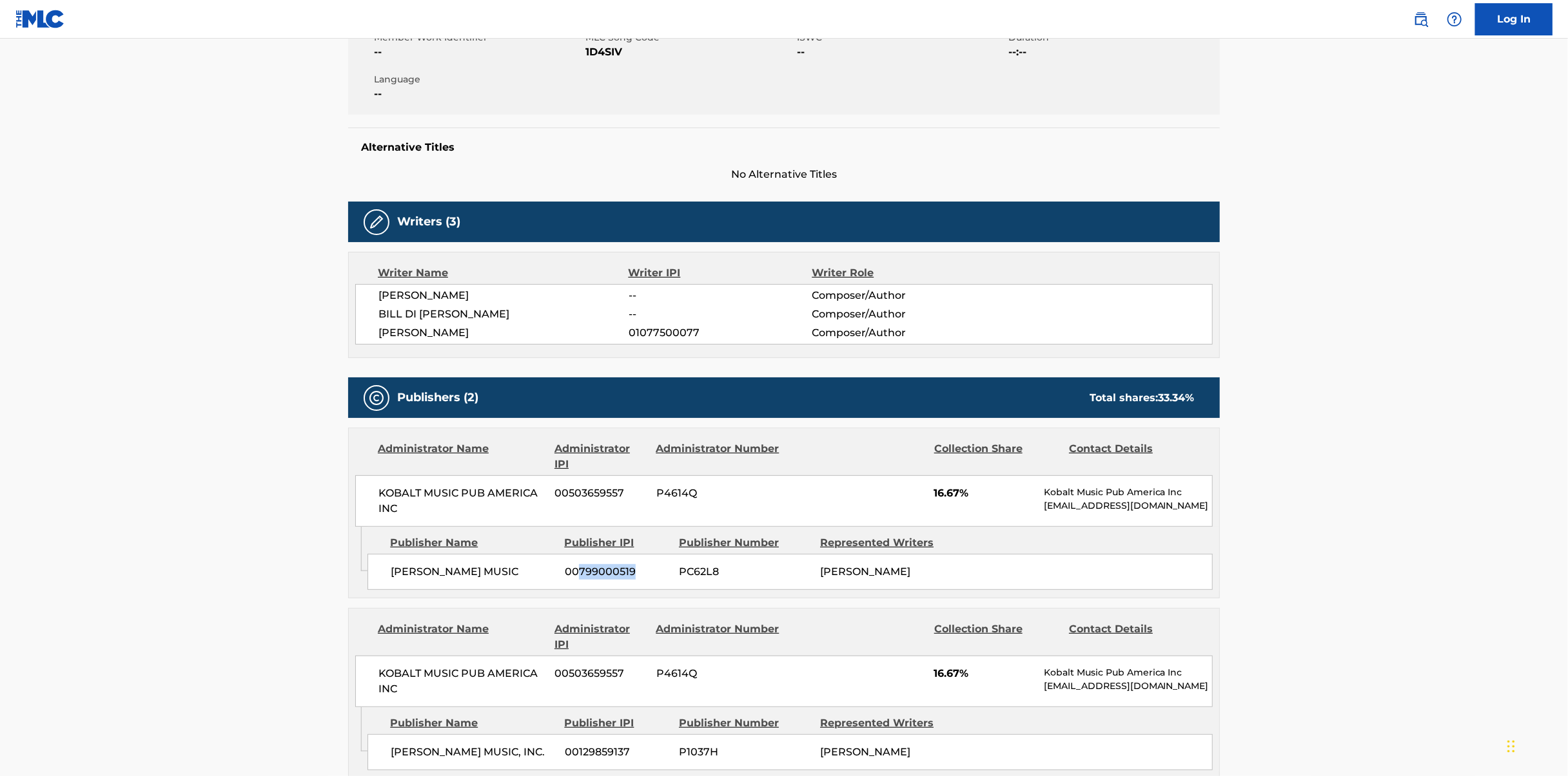
scroll to position [0, 0]
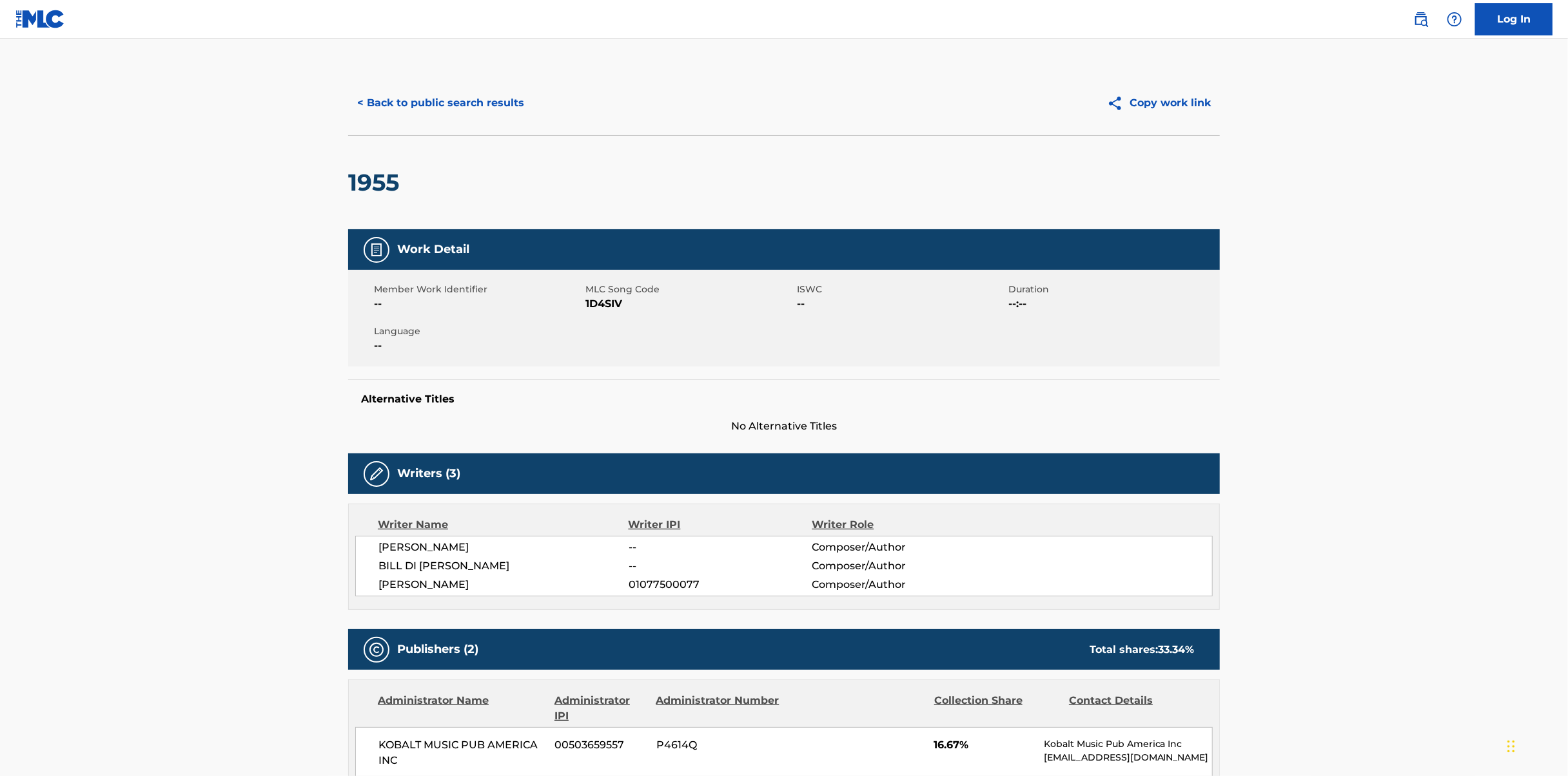
click at [413, 96] on button "< Back to public search results" at bounding box center [440, 103] width 185 height 32
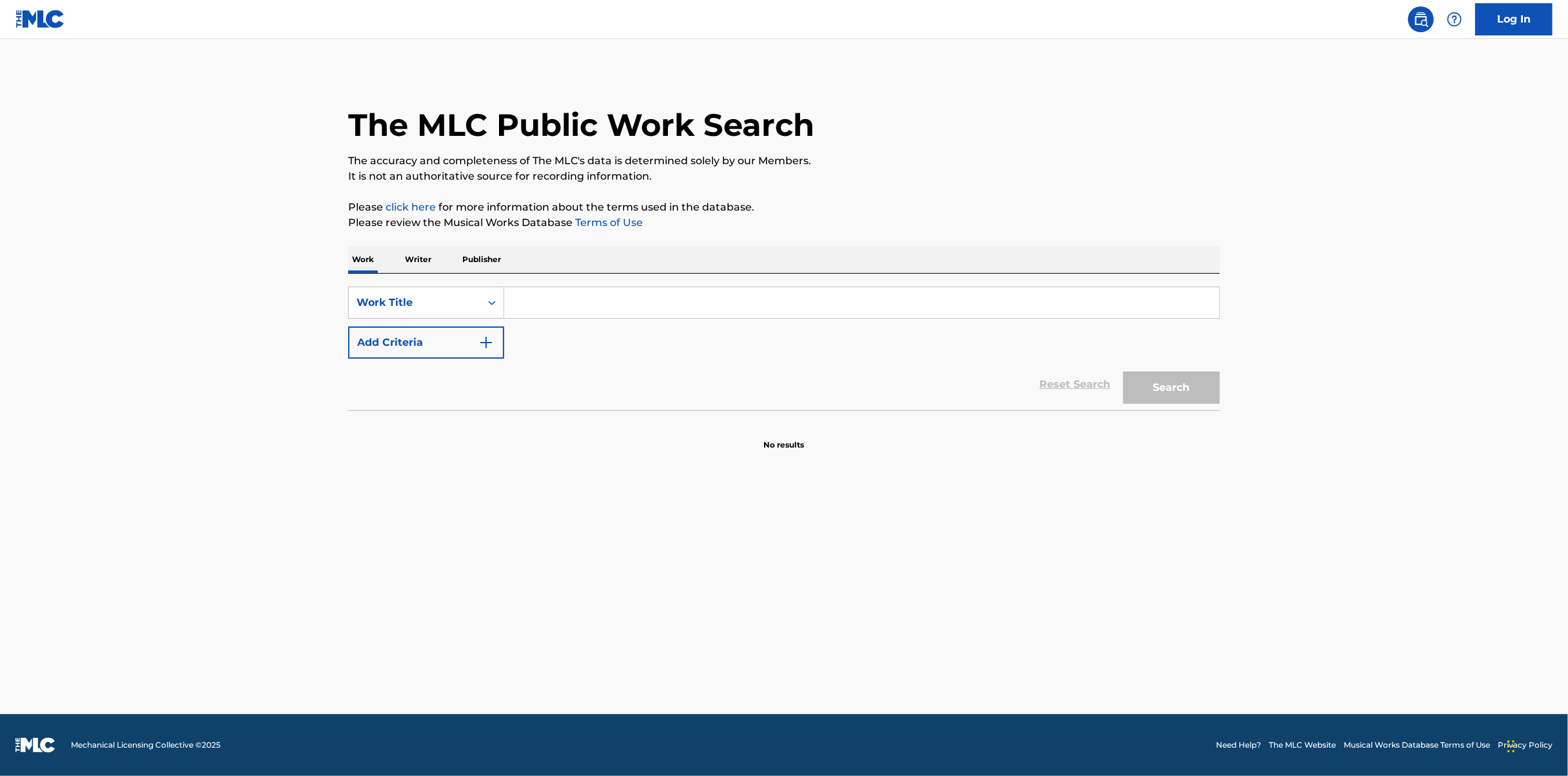
click at [417, 259] on p "Writer" at bounding box center [419, 259] width 34 height 27
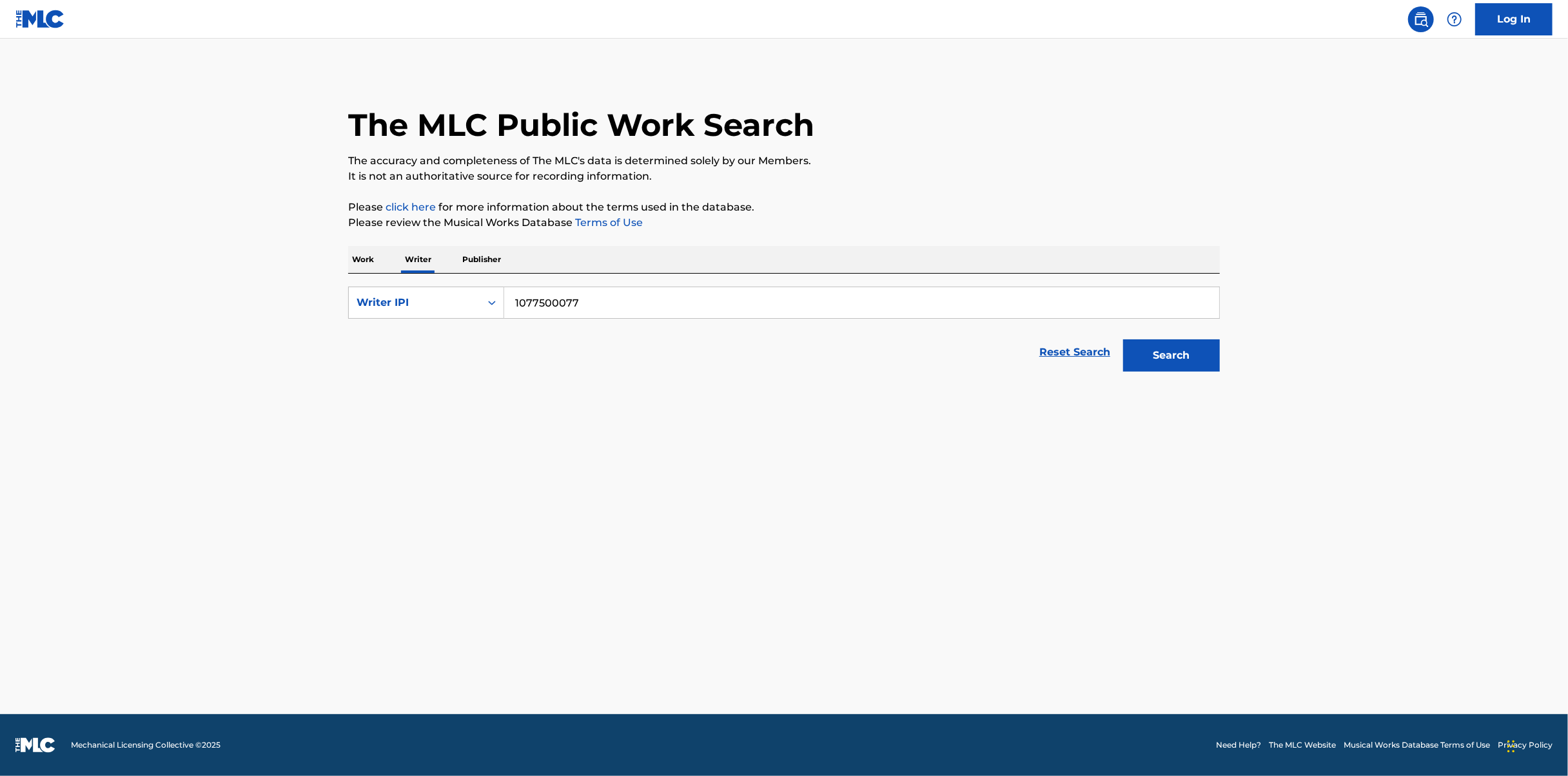
click at [360, 256] on p "Work" at bounding box center [363, 259] width 29 height 27
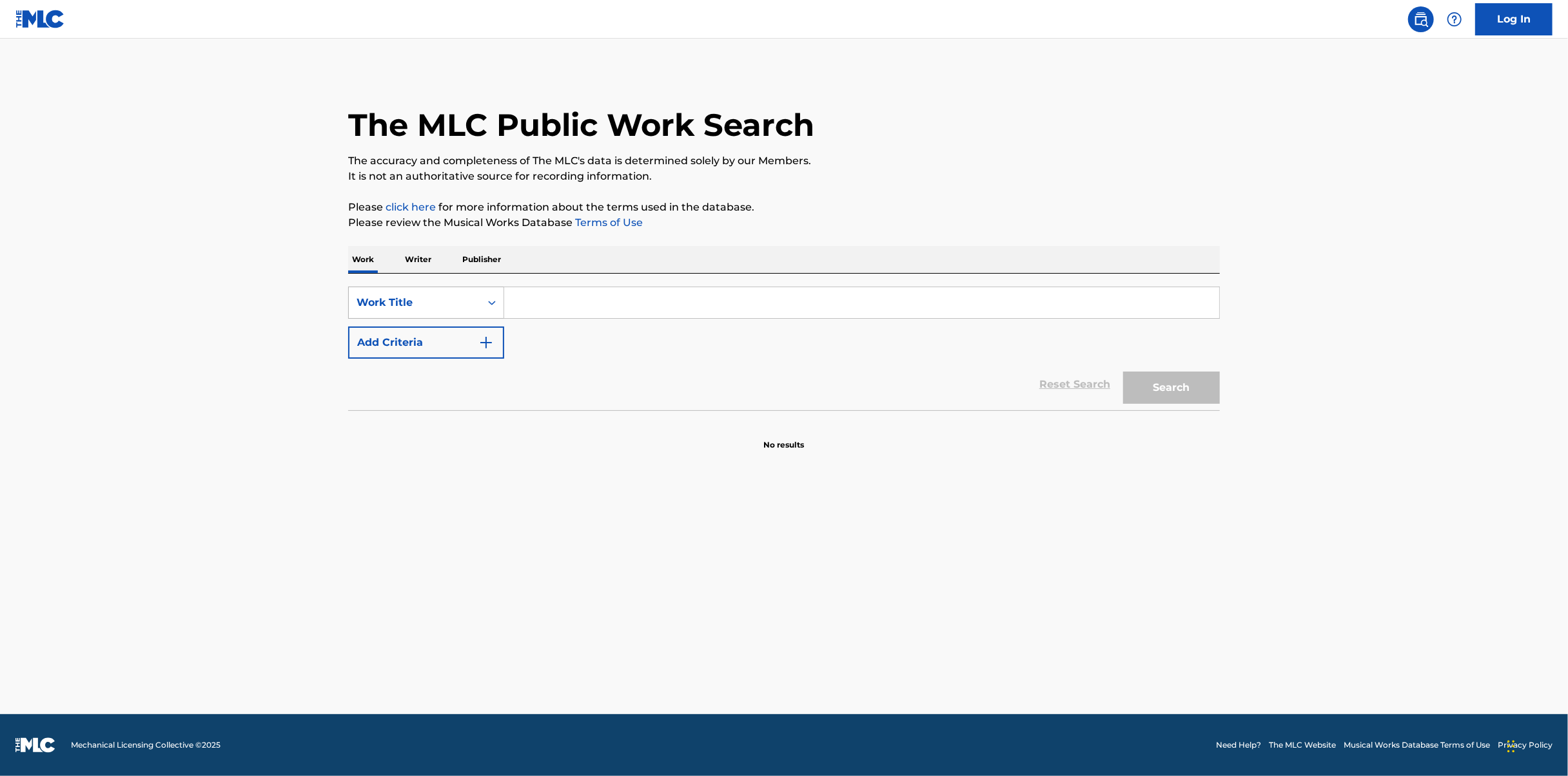
click at [415, 312] on div "Work Title" at bounding box center [414, 303] width 132 height 25
click at [422, 395] on div "MLC Song Code" at bounding box center [425, 399] width 154 height 32
click at [575, 300] on input "Search Form" at bounding box center [861, 303] width 715 height 31
click at [360, 256] on p "Work" at bounding box center [363, 259] width 29 height 27
click at [591, 314] on input "Search Form" at bounding box center [861, 303] width 715 height 31
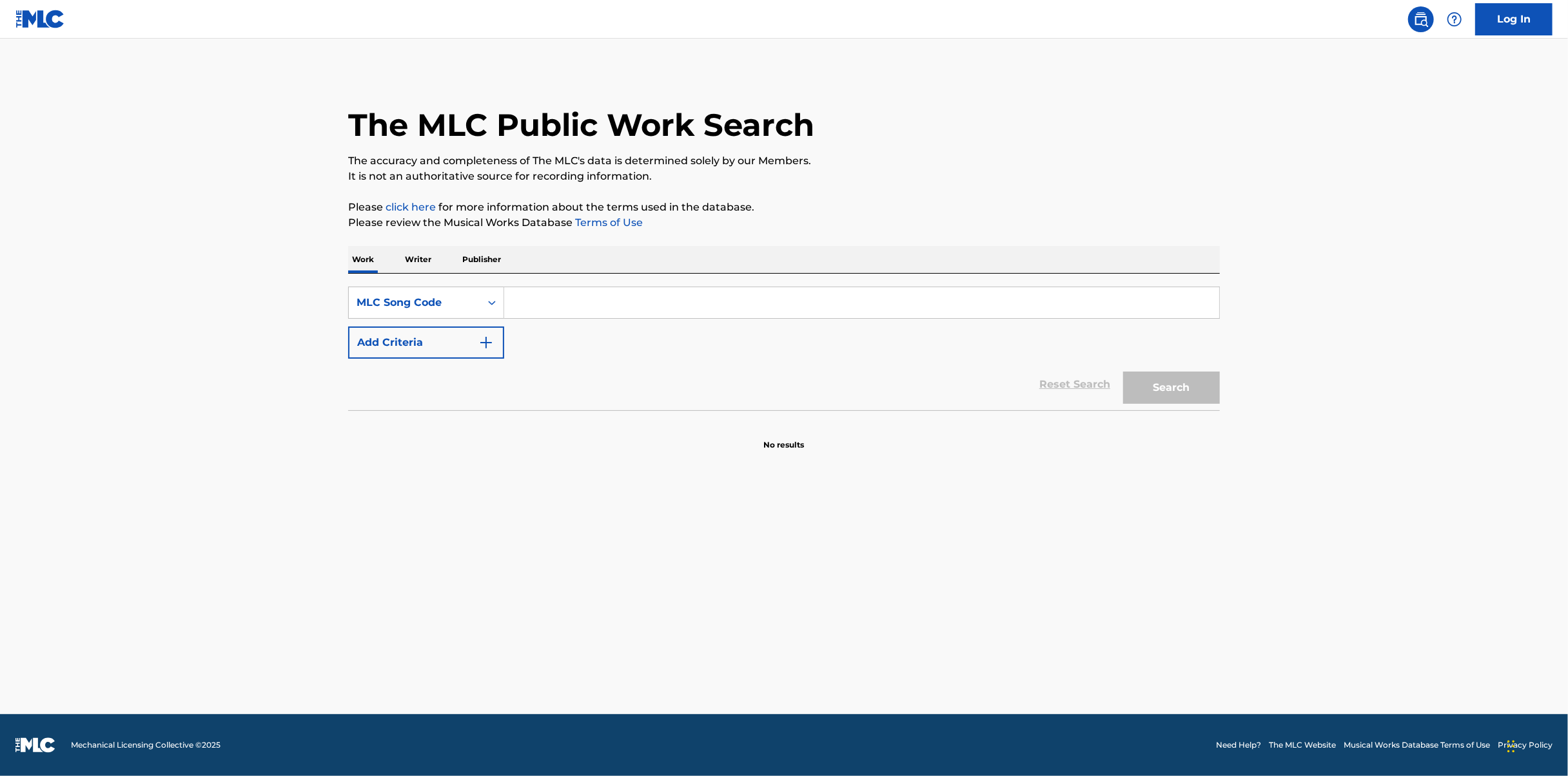
paste input "799000519"
type input "799000519"
click at [405, 300] on div "MLC Song Code" at bounding box center [415, 303] width 116 height 15
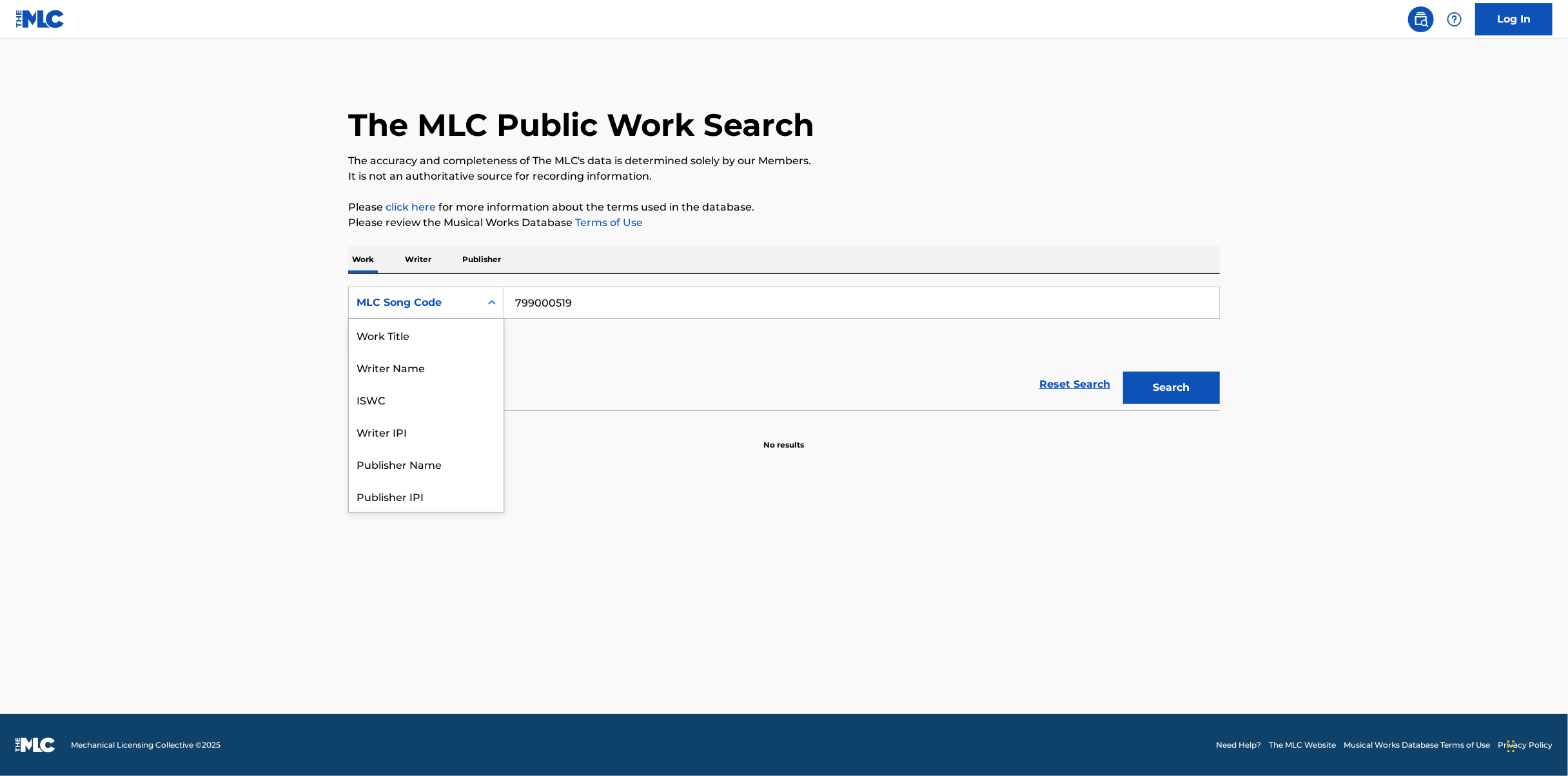
scroll to position [64, 0]
click at [435, 358] on div "Writer IPI" at bounding box center [425, 367] width 154 height 32
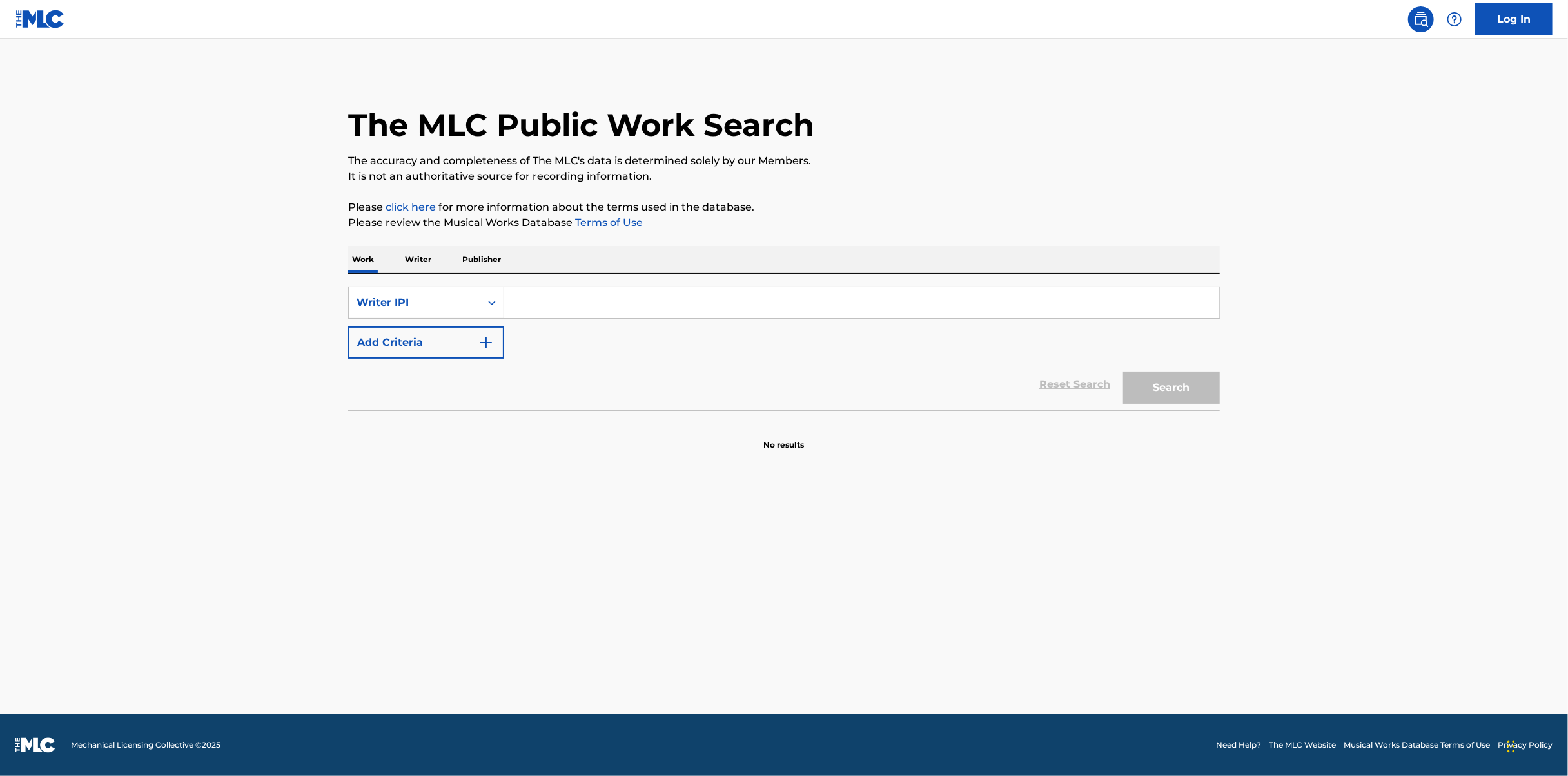
click at [629, 300] on input "Search Form" at bounding box center [861, 303] width 715 height 31
click at [423, 290] on div "Writer IPI" at bounding box center [426, 303] width 156 height 32
click at [443, 427] on div "Publisher IPI" at bounding box center [425, 432] width 154 height 32
click at [600, 309] on input "Search Form" at bounding box center [861, 303] width 715 height 31
paste input "799000519"
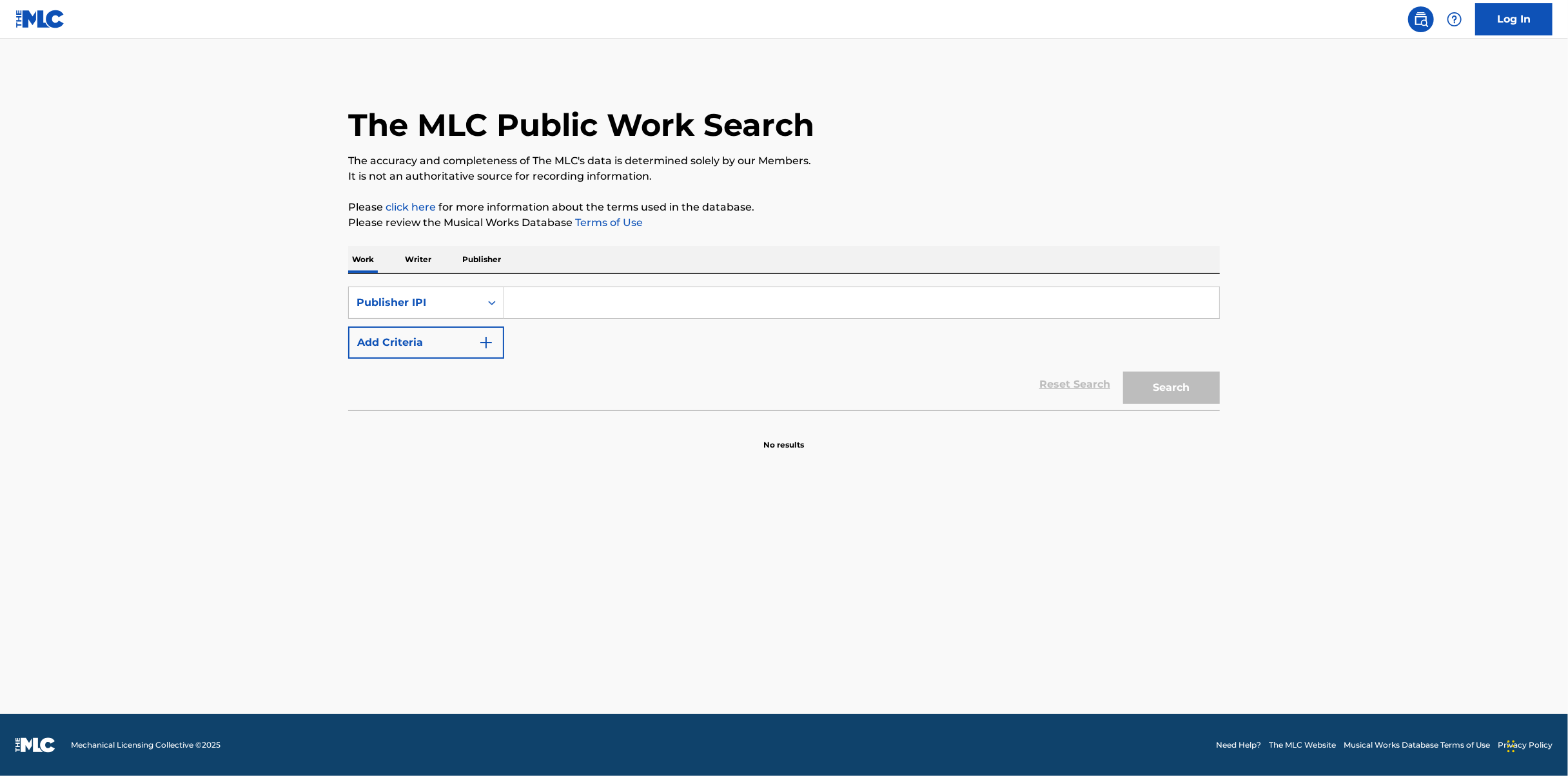
type input "799000519"
click at [1114, 391] on link "Reset Search" at bounding box center [1075, 385] width 84 height 28
drag, startPoint x: 739, startPoint y: 309, endPoint x: 455, endPoint y: 308, distance: 284.0
click at [739, 309] on input "Search Form" at bounding box center [861, 303] width 715 height 31
click at [359, 303] on div "Work Title" at bounding box center [415, 303] width 116 height 15
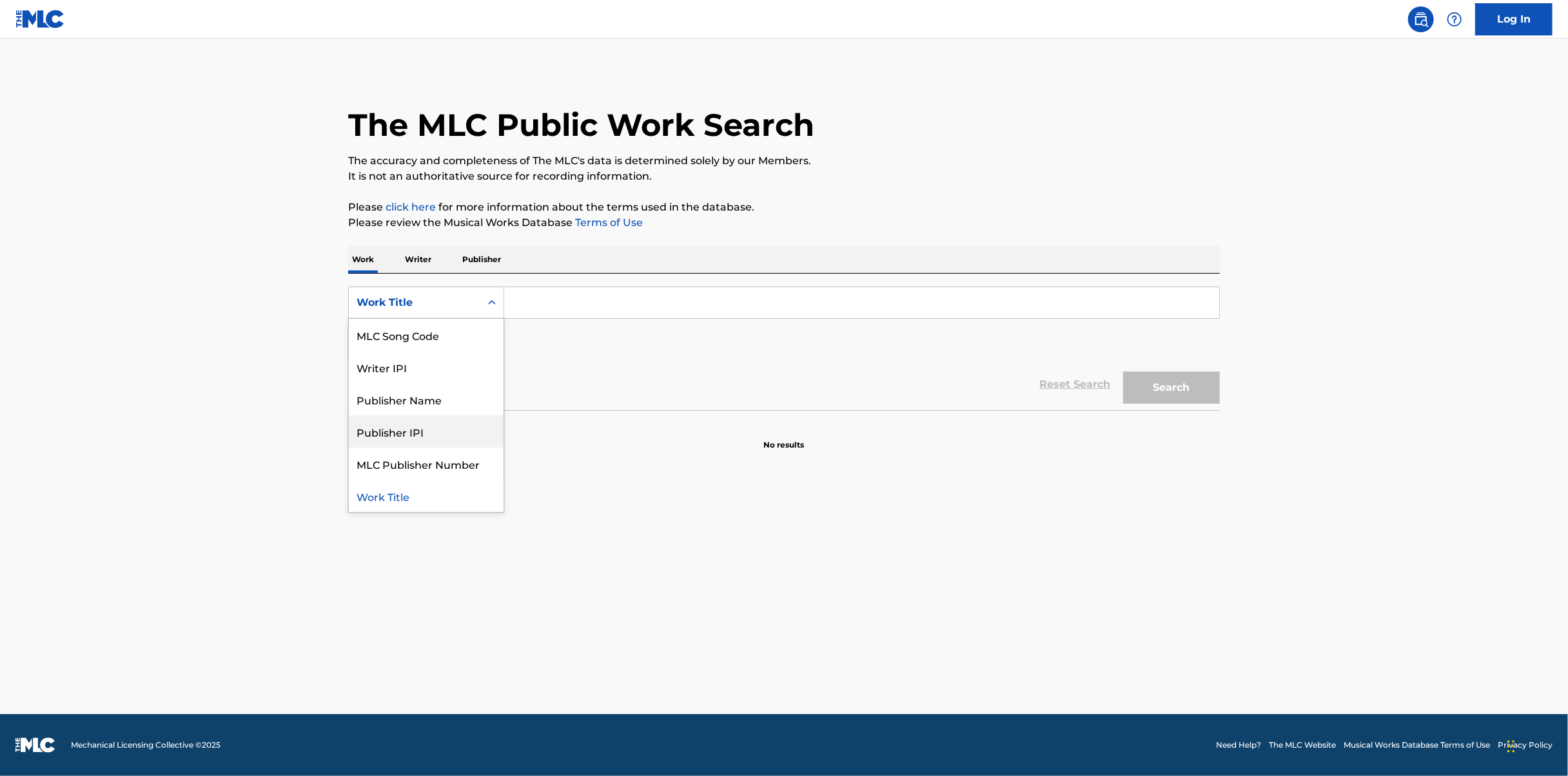
click at [419, 433] on div "Publisher IPI" at bounding box center [425, 432] width 154 height 32
click at [695, 296] on input "Search Form" at bounding box center [861, 303] width 715 height 31
paste input "799000519"
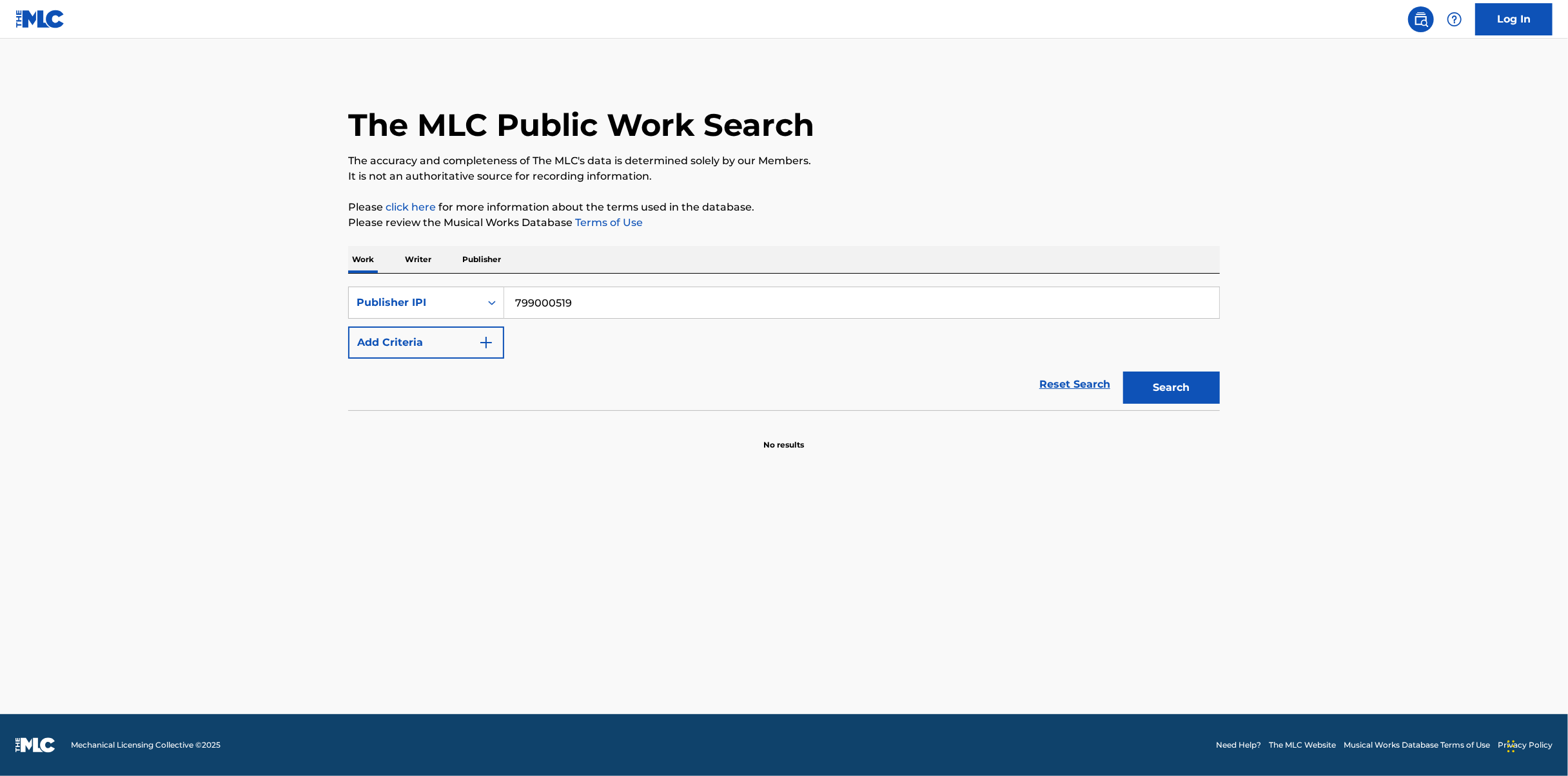
click at [1190, 388] on button "Search" at bounding box center [1171, 388] width 97 height 32
click at [519, 300] on input "799000519" at bounding box center [861, 303] width 715 height 31
type input "00799000519"
click at [1123, 372] on button "Search" at bounding box center [1171, 388] width 97 height 32
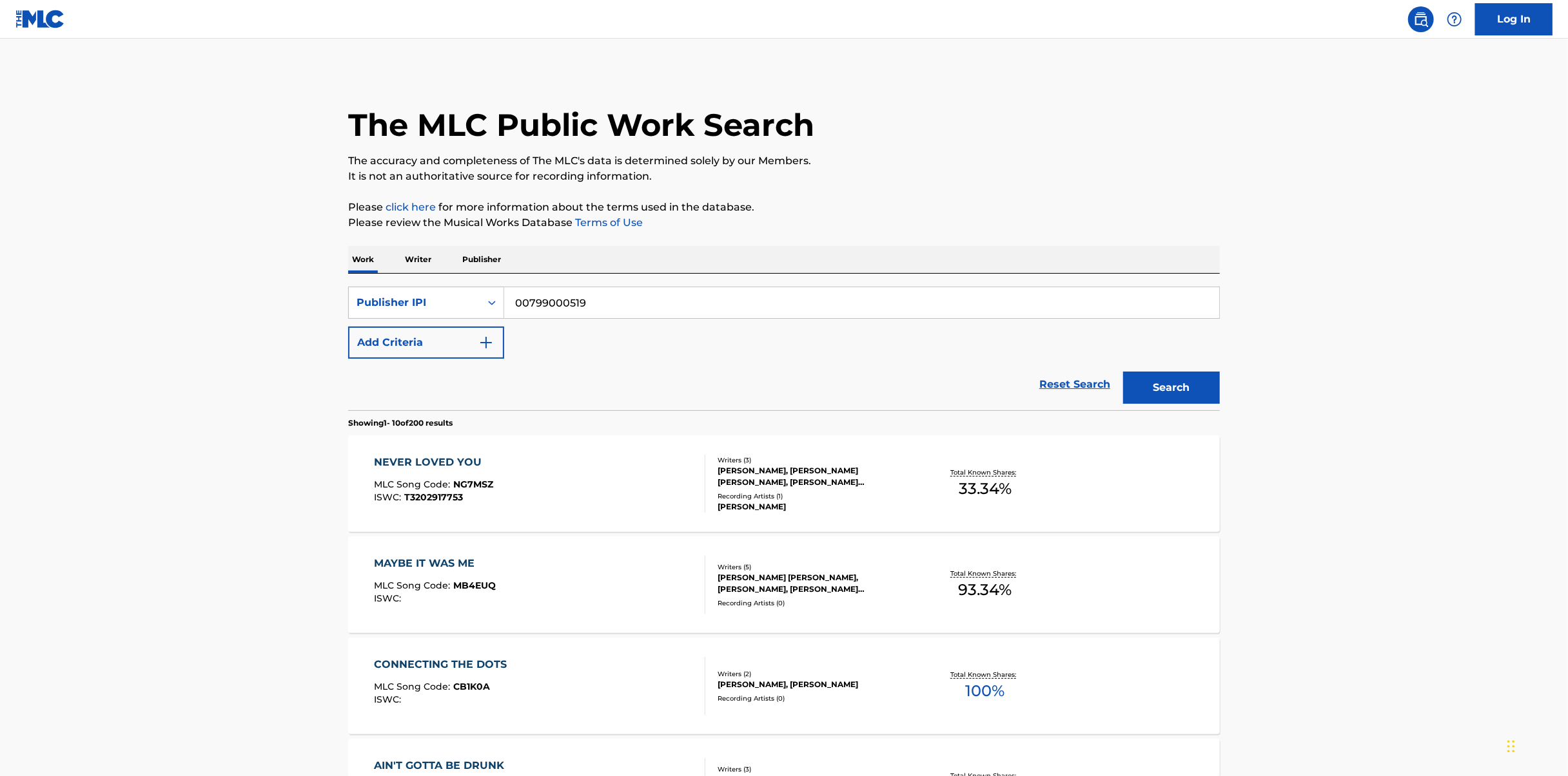
scroll to position [193, 0]
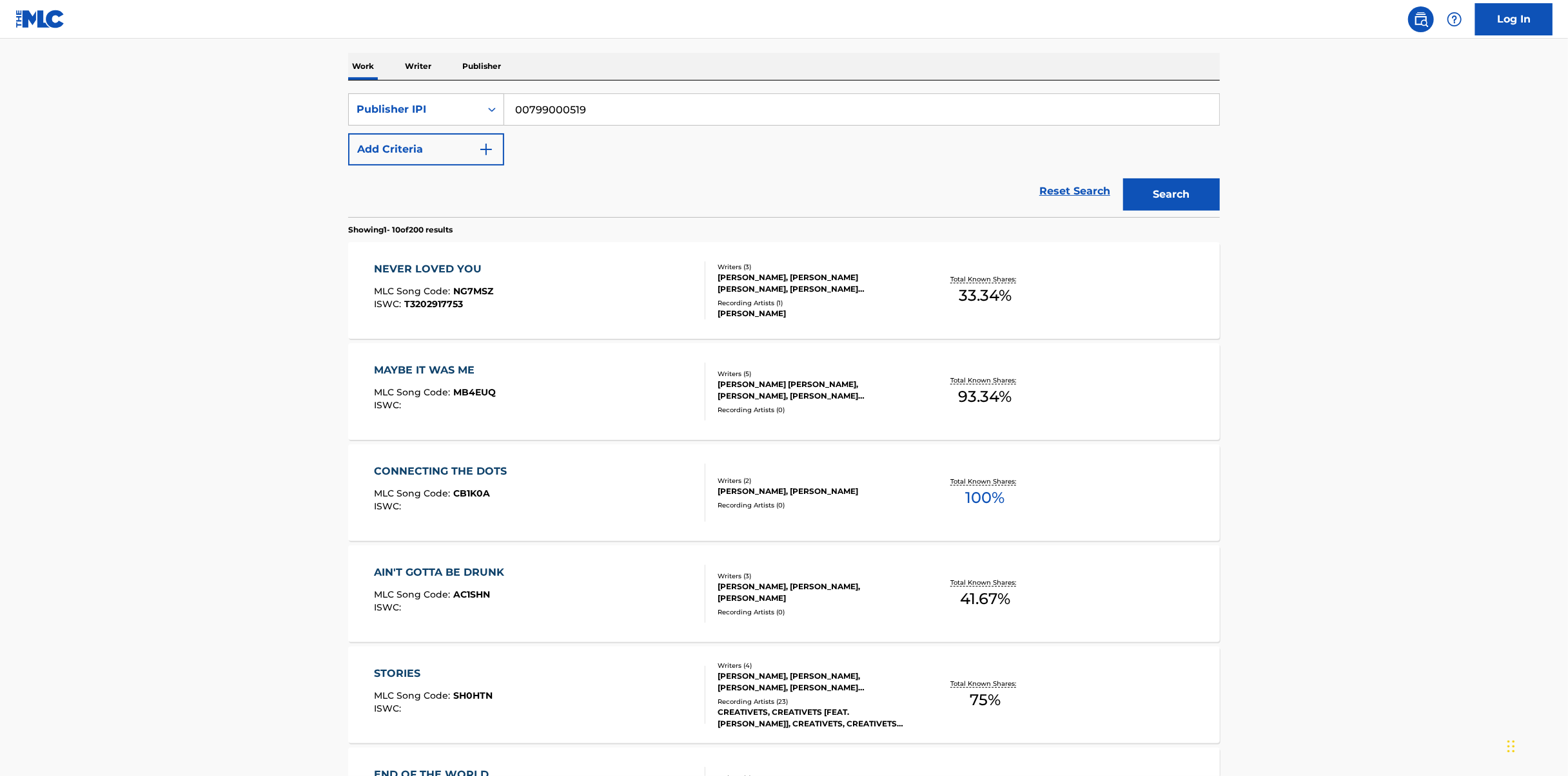
click at [589, 476] on div "CONNECTING THE DOTS MLC Song Code : CB1K0A ISWC :" at bounding box center [541, 492] width 331 height 58
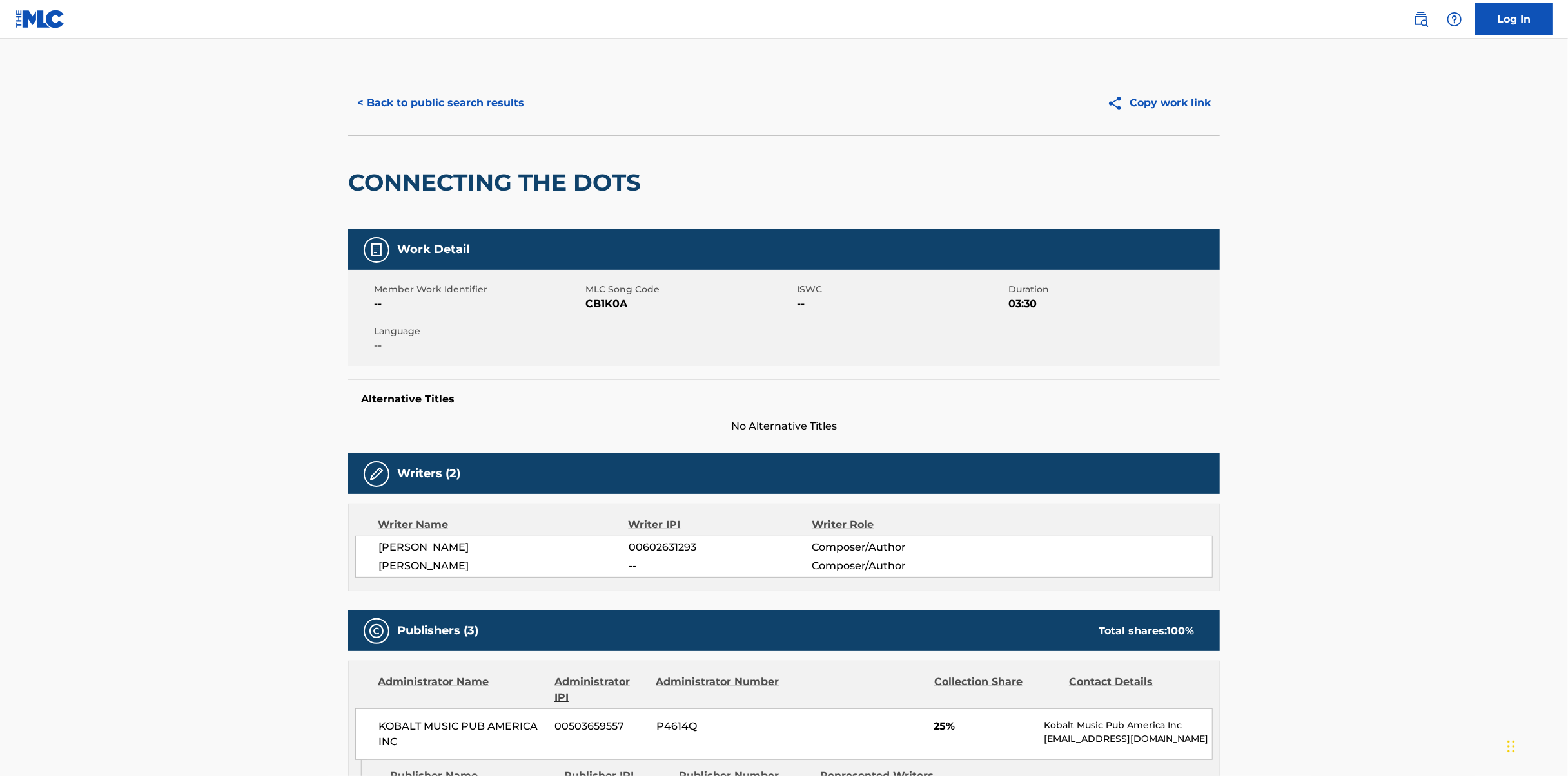
click at [603, 318] on div "Member Work Identifier -- MLC Song Code CB1K0A ISWC -- Duration 03:30 Language …" at bounding box center [784, 318] width 872 height 97
click at [601, 306] on span "CB1K0A" at bounding box center [689, 304] width 208 height 15
copy span "CB1K0A"
click at [953, 61] on main "< Back to public search results Copy work link CONNECTING THE DOTS Work Detail …" at bounding box center [784, 684] width 1568 height 1292
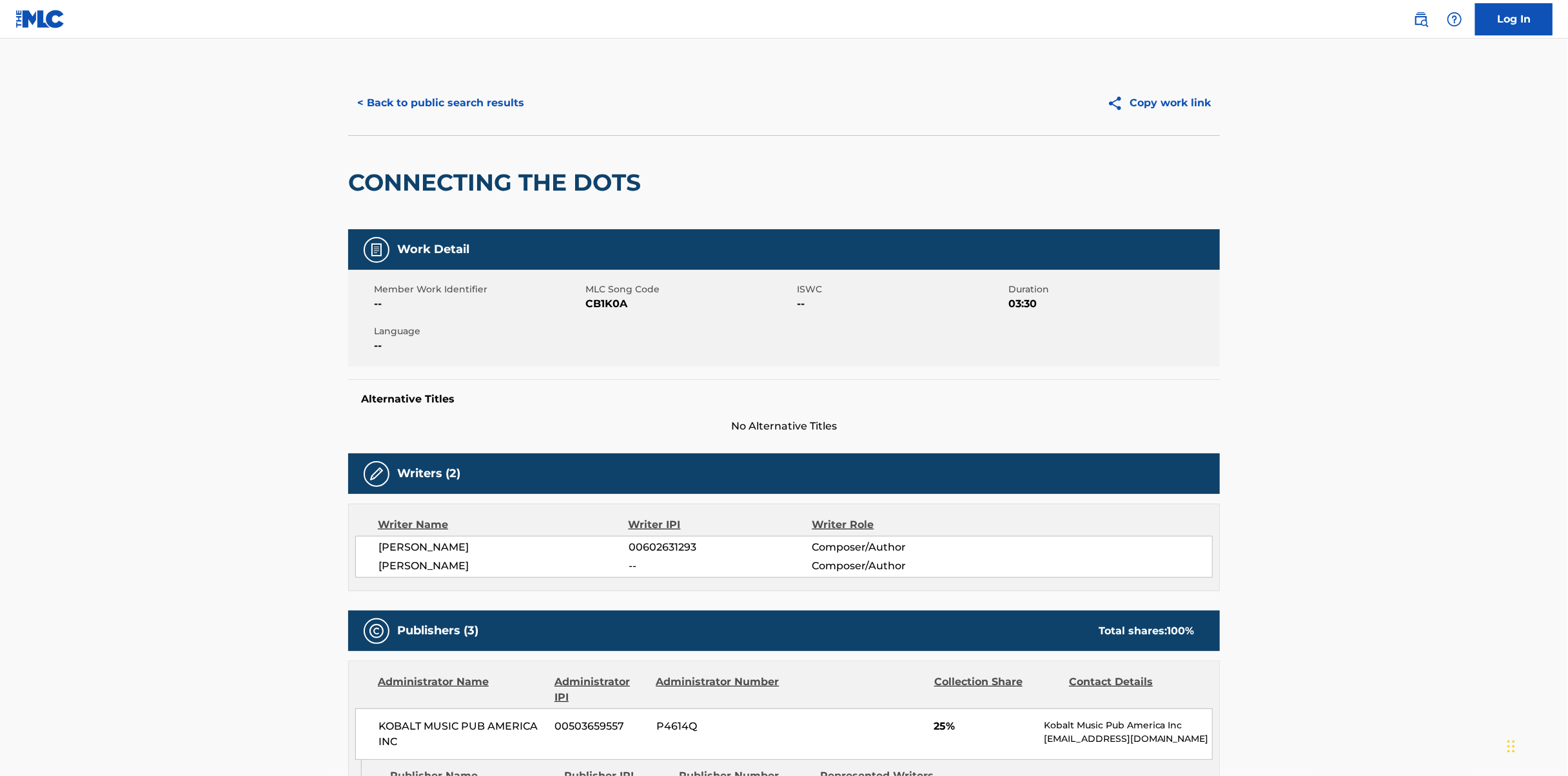
drag, startPoint x: 1375, startPoint y: 155, endPoint x: 1372, endPoint y: 2, distance: 153.0
click at [1375, 155] on main "< Back to public search results Copy work link CONNECTING THE DOTS Work Detail …" at bounding box center [784, 684] width 1568 height 1292
